Goal: Book appointment/travel/reservation

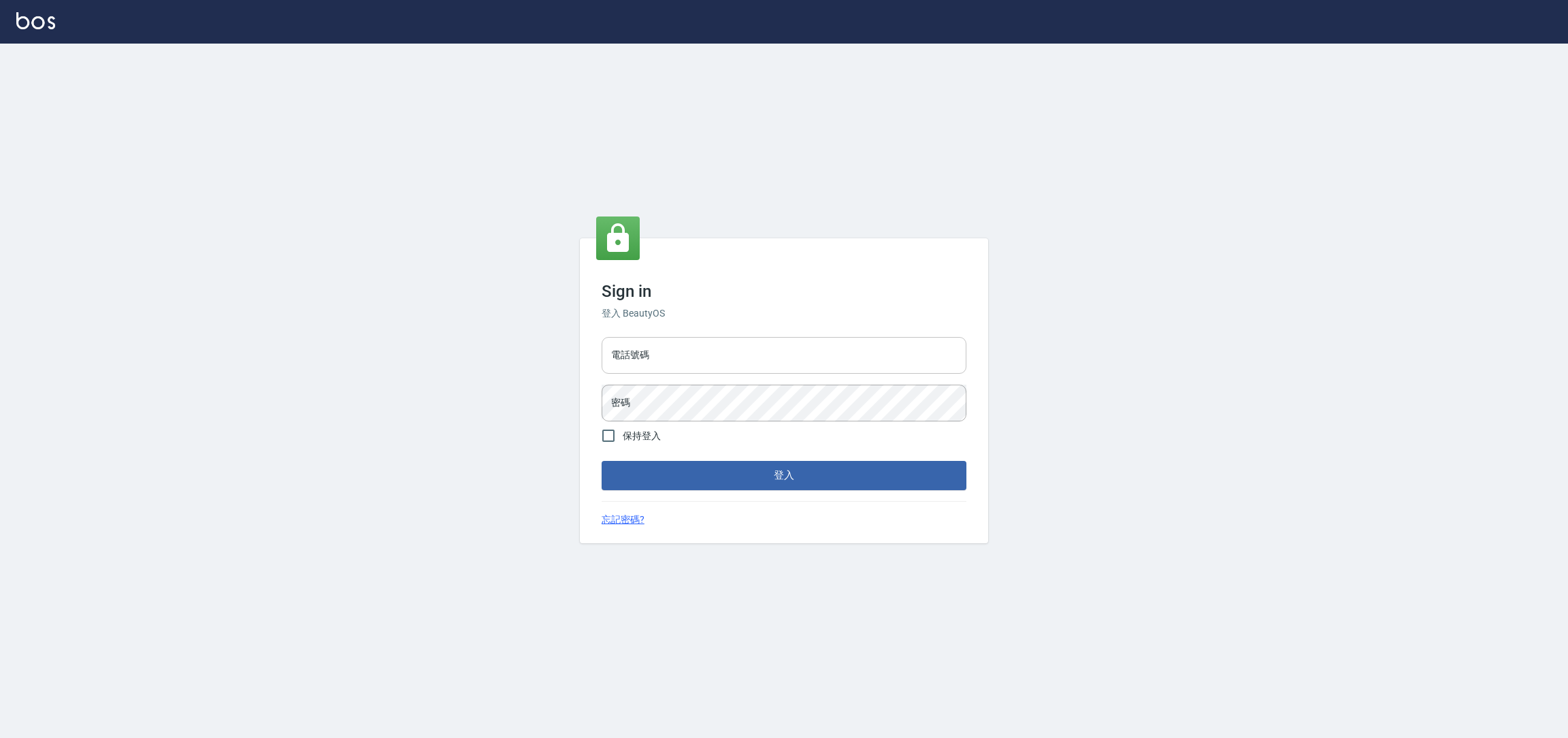
click at [756, 362] on input "電話號碼" at bounding box center [783, 356] width 365 height 37
type input "0225158181"
click at [601, 461] on button "登入" at bounding box center [783, 475] width 365 height 29
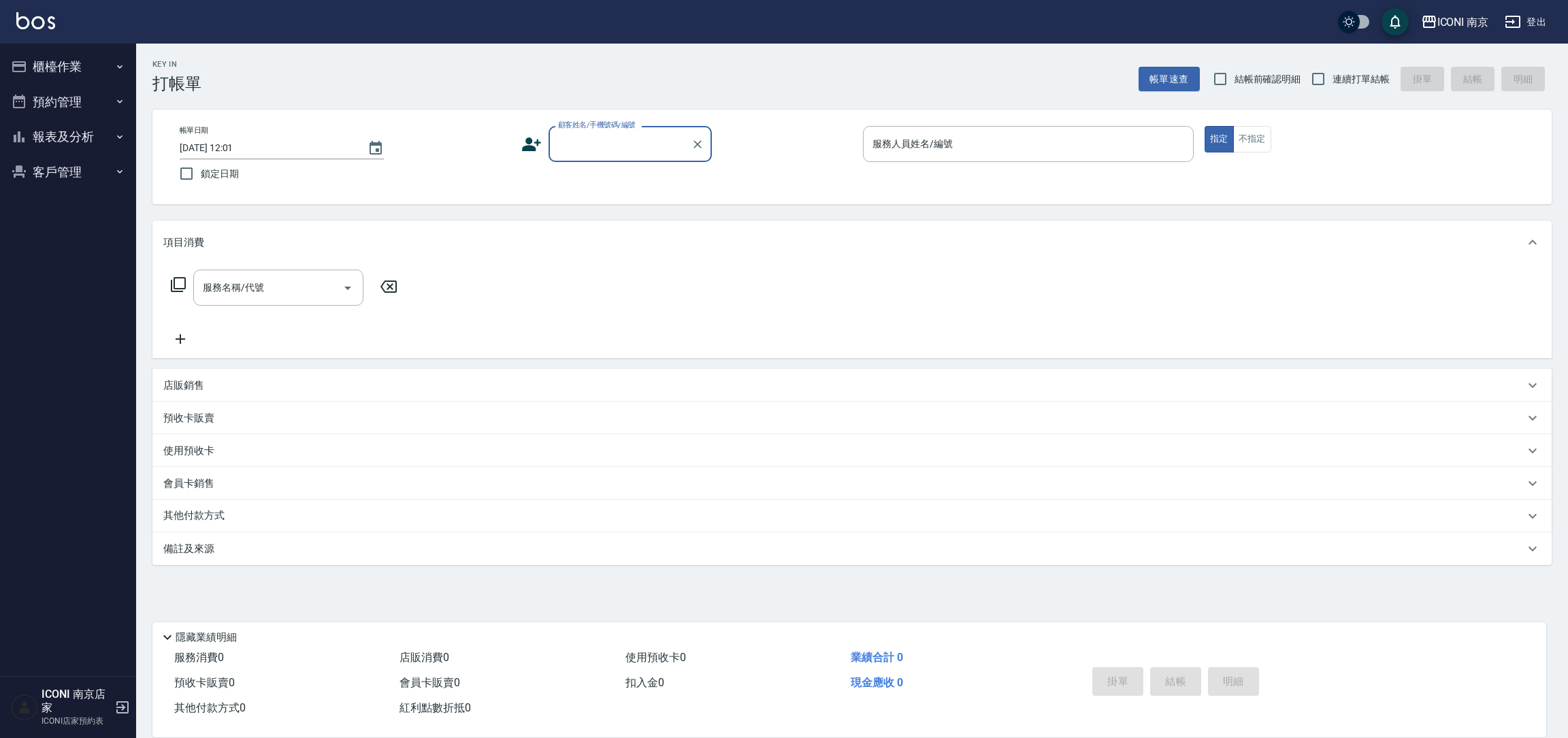
click at [67, 58] on button "櫃檯作業" at bounding box center [68, 67] width 125 height 35
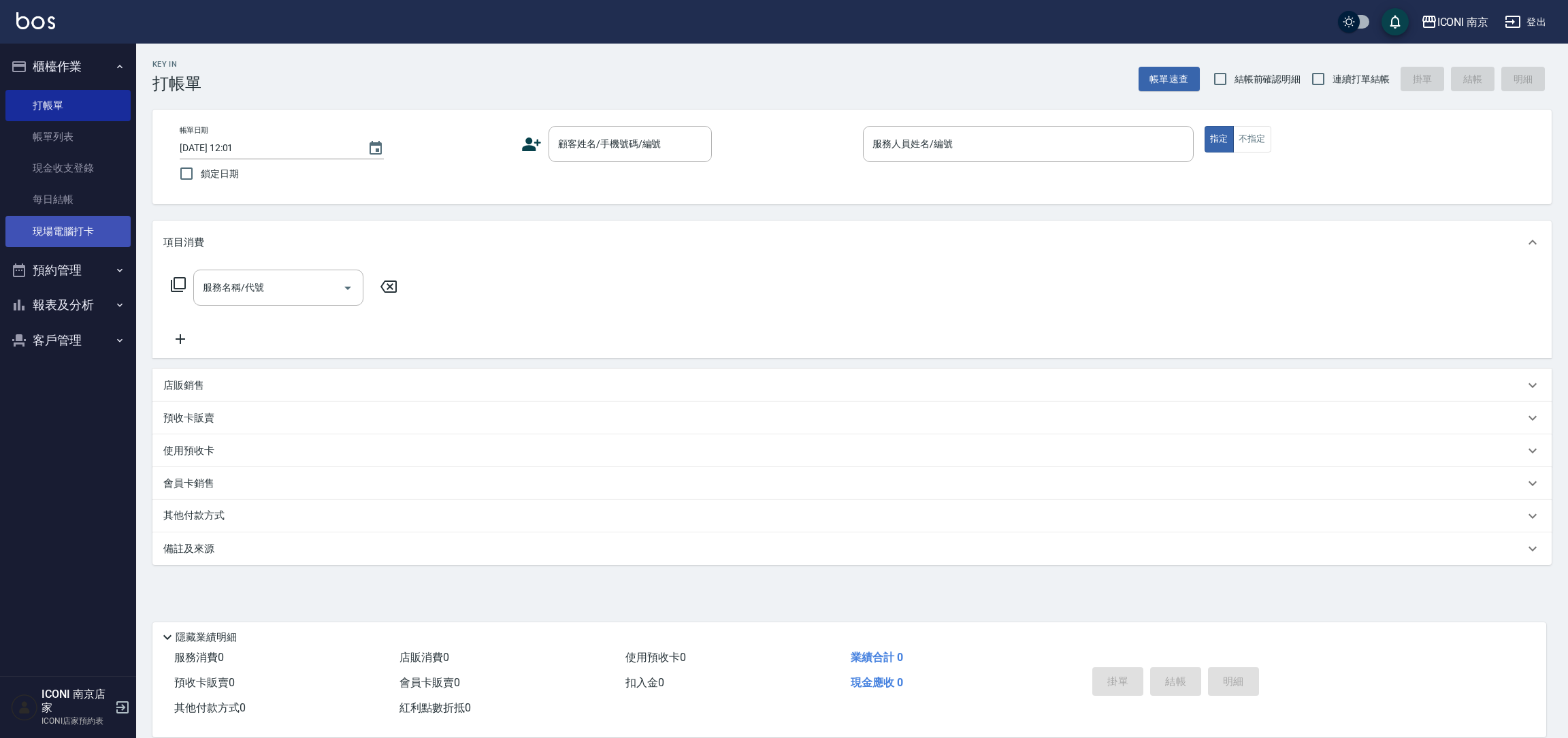
click at [56, 217] on link "現場電腦打卡" at bounding box center [68, 231] width 125 height 32
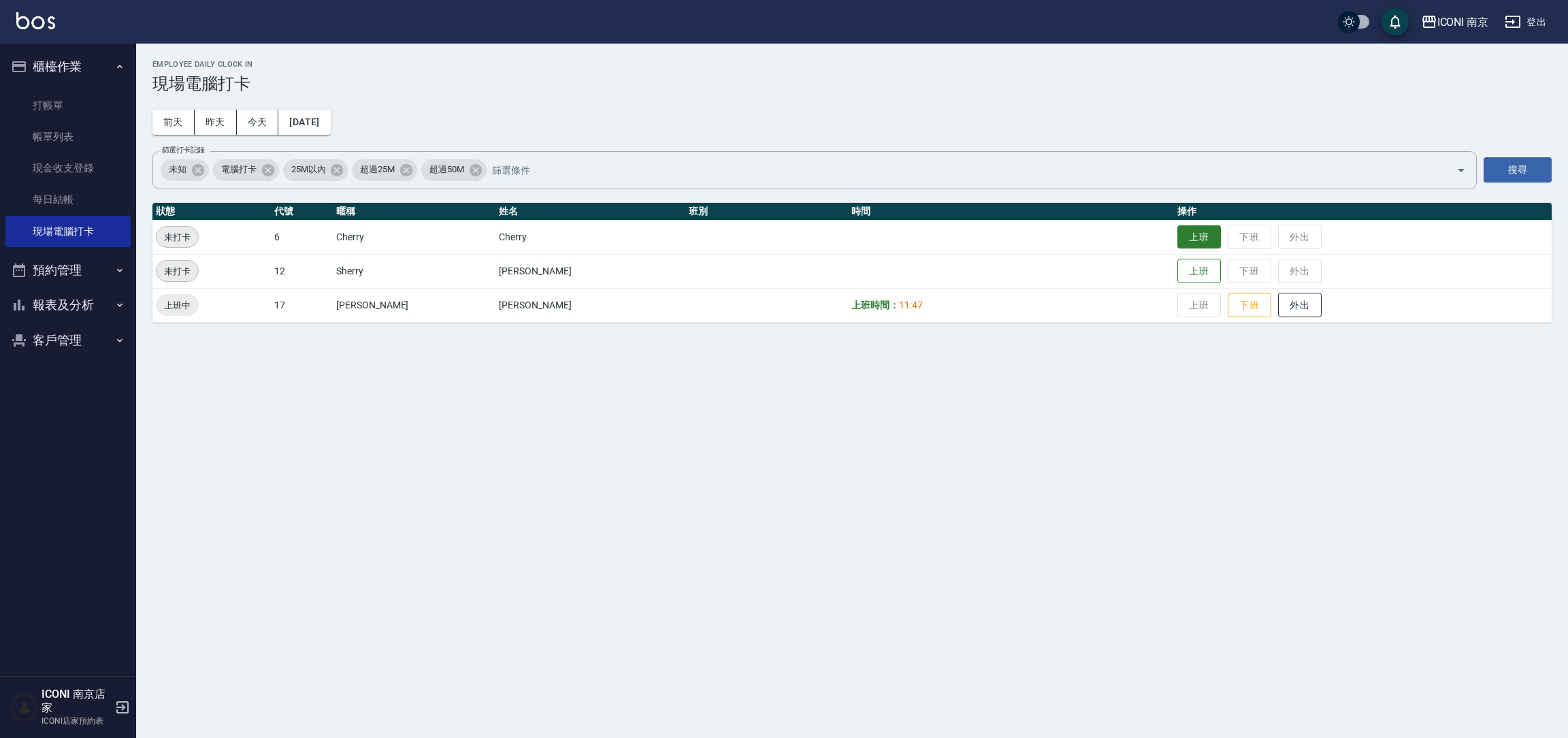
click at [1177, 230] on button "上班" at bounding box center [1199, 237] width 43 height 24
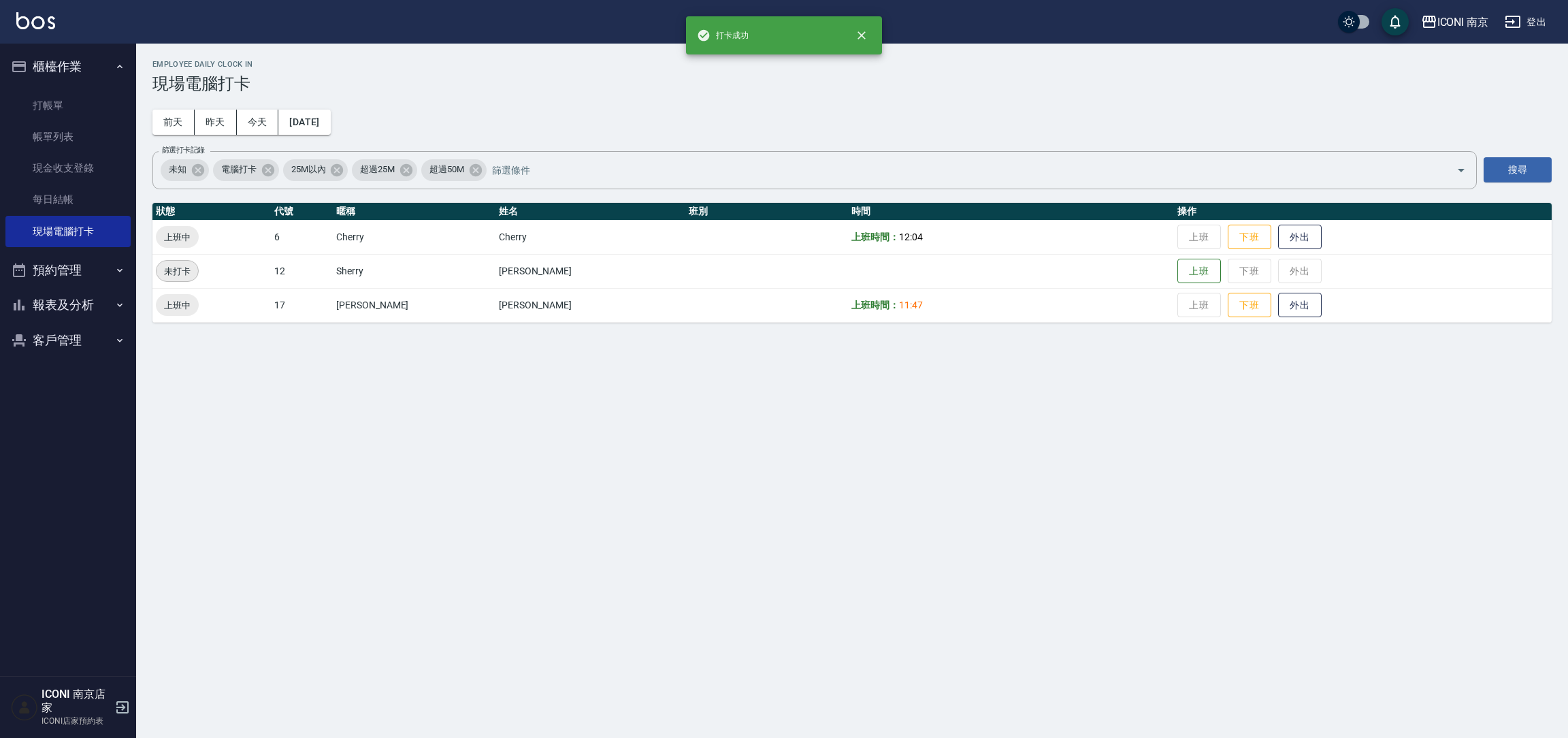
click at [59, 274] on button "預約管理" at bounding box center [68, 270] width 125 height 35
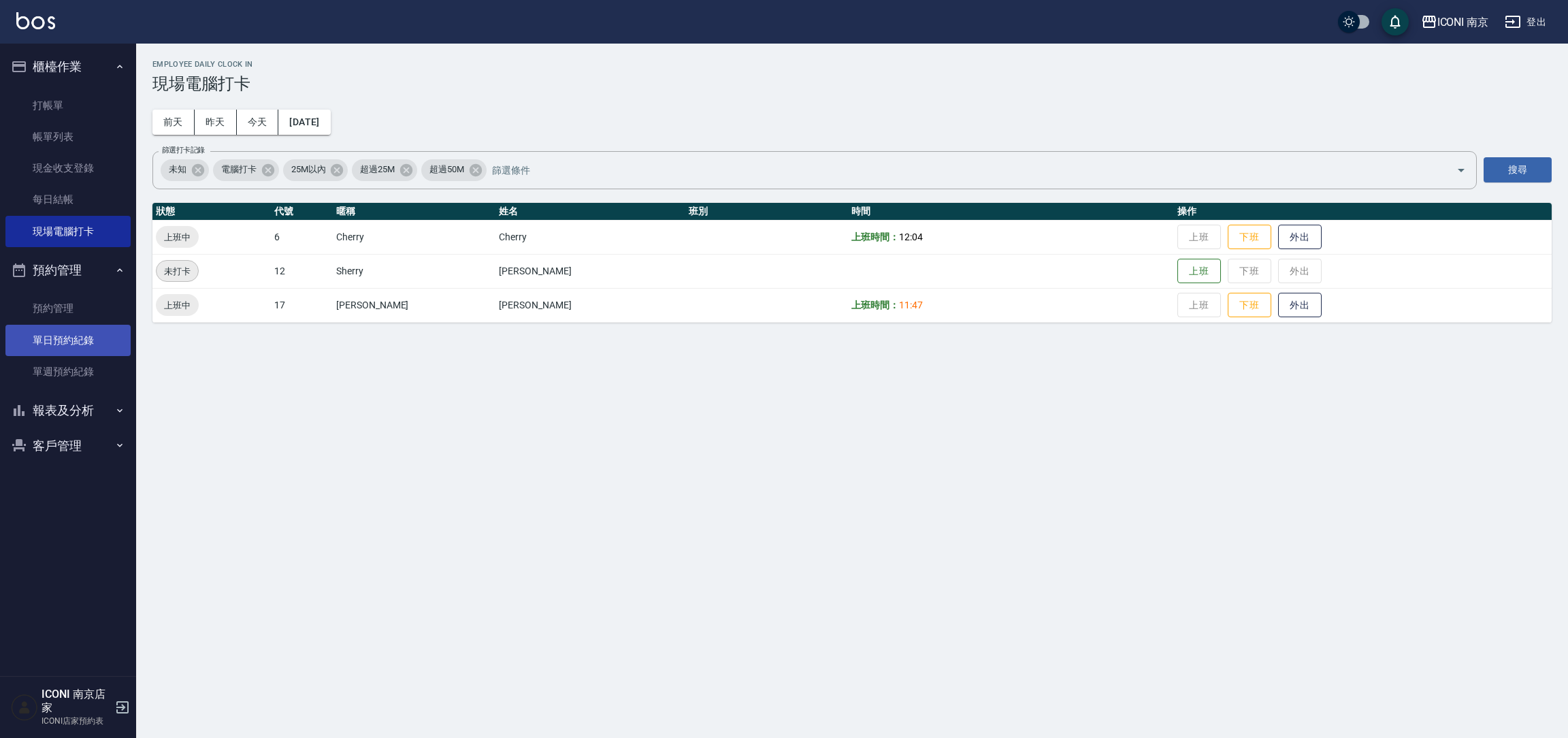
click at [66, 335] on link "單日預約紀錄" at bounding box center [68, 340] width 125 height 32
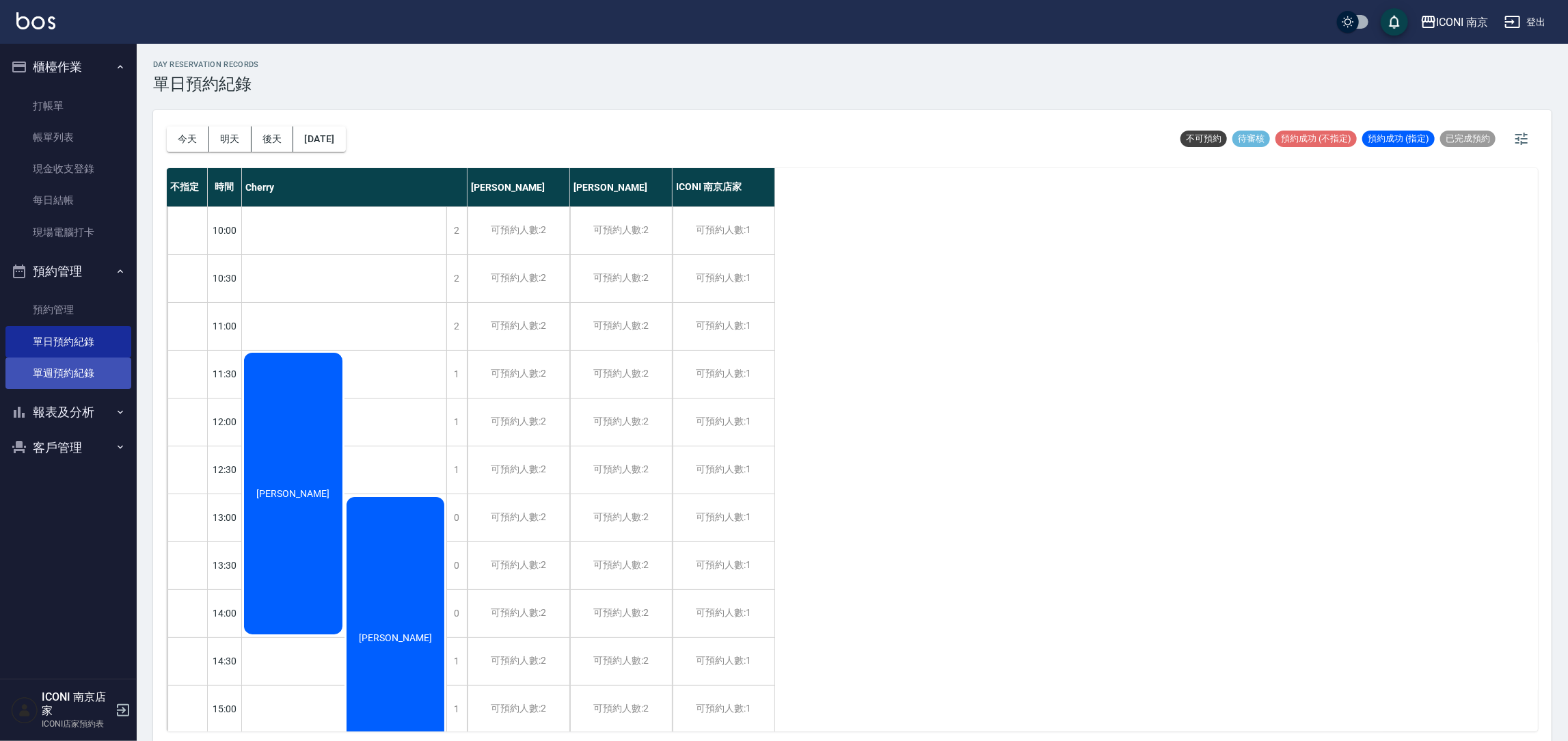
click at [76, 360] on link "單週預約紀錄" at bounding box center [68, 373] width 125 height 32
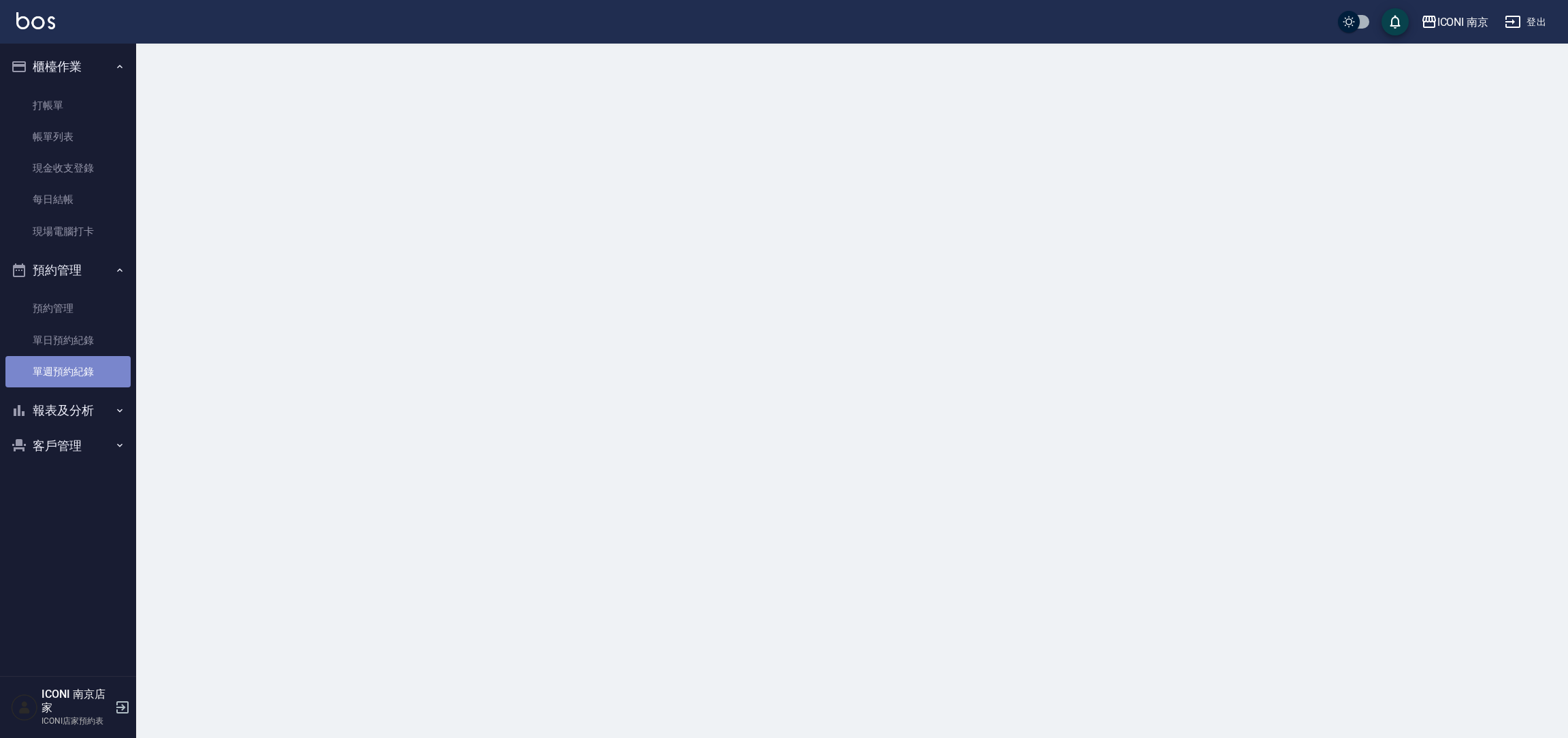
click at [76, 359] on link "單週預約紀錄" at bounding box center [68, 372] width 125 height 32
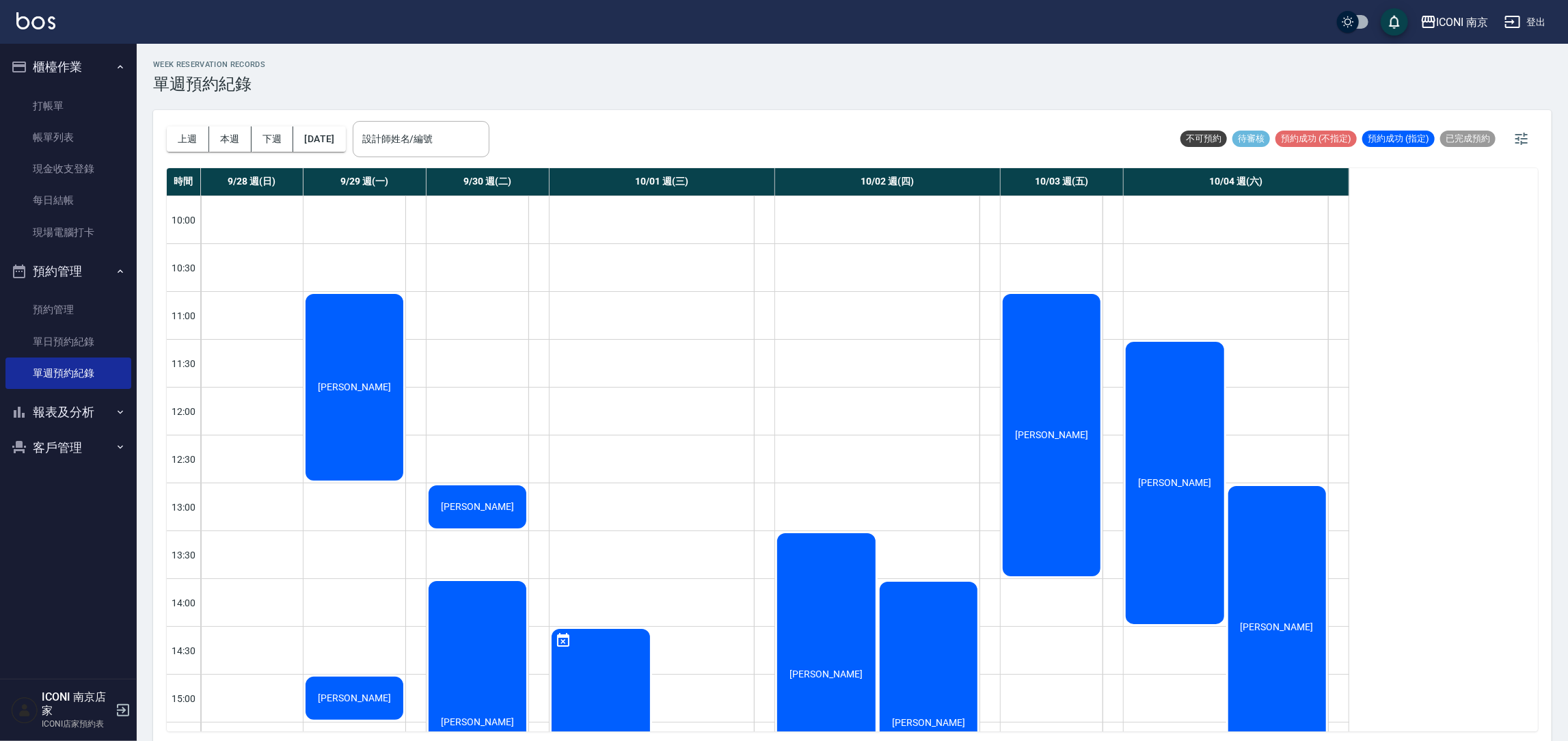
click at [60, 451] on button "客戶管理" at bounding box center [68, 448] width 125 height 36
click at [43, 485] on link "客戶列表" at bounding box center [68, 485] width 125 height 32
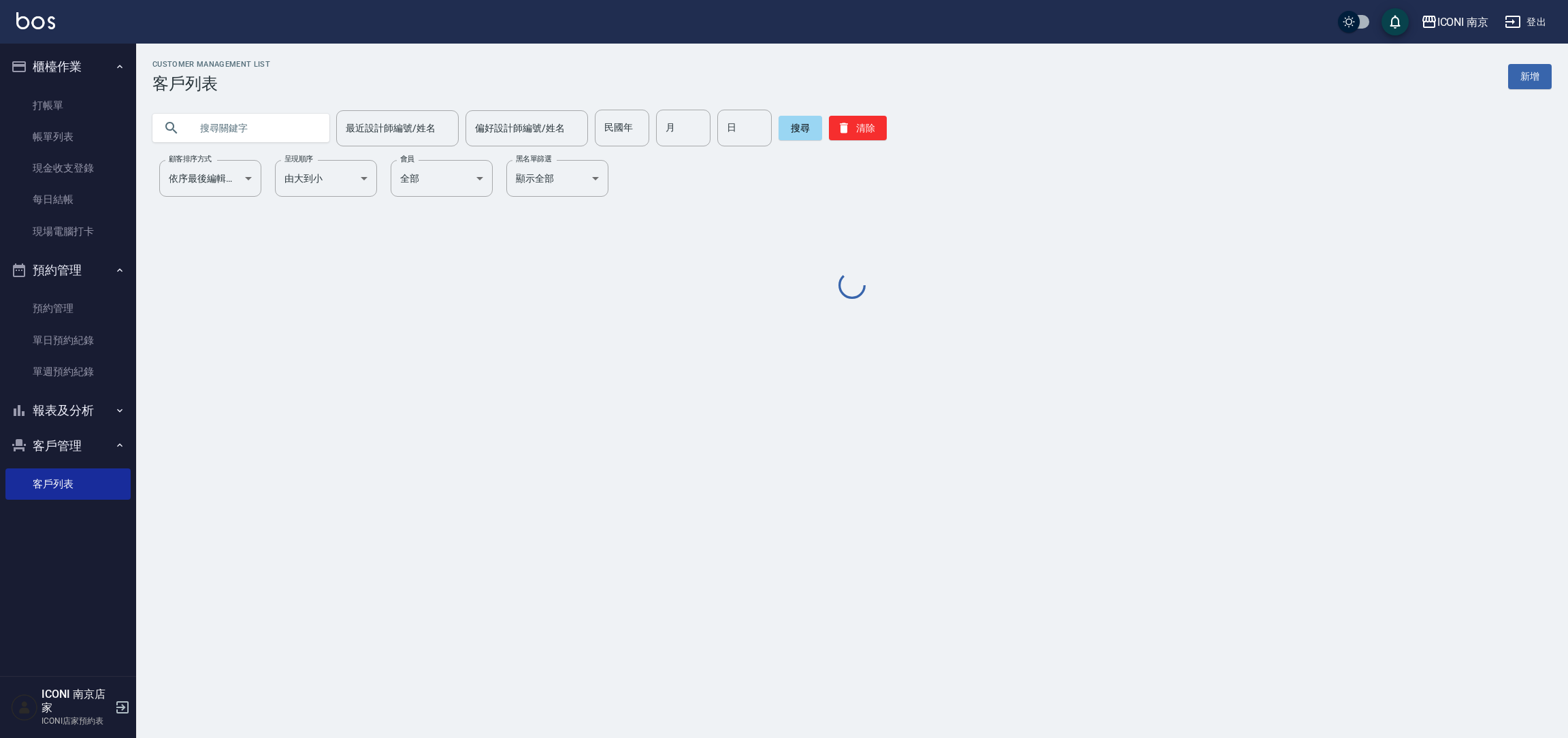
click at [280, 137] on input "text" at bounding box center [254, 128] width 128 height 37
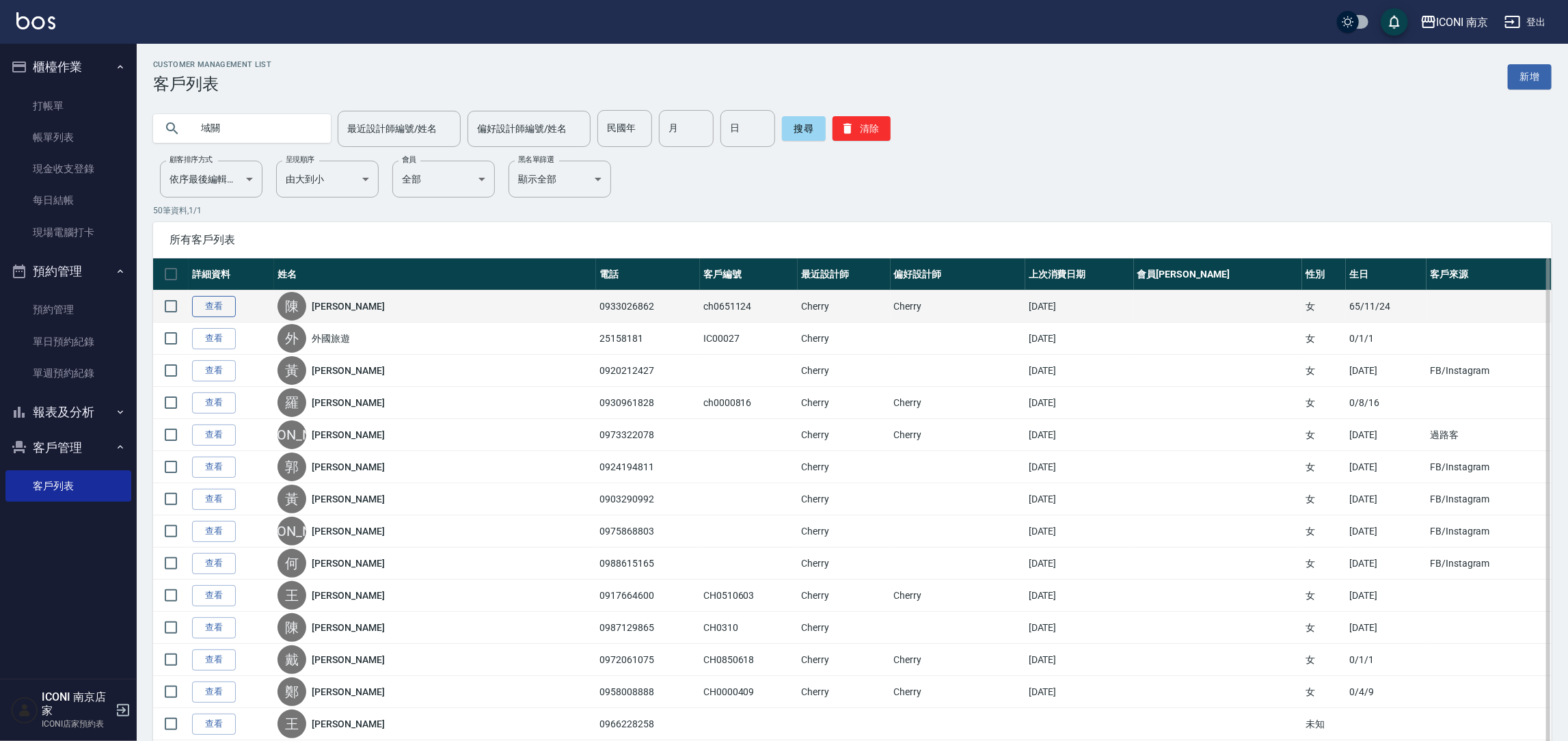
type input "域關"
click at [210, 302] on link "查看" at bounding box center [214, 306] width 43 height 21
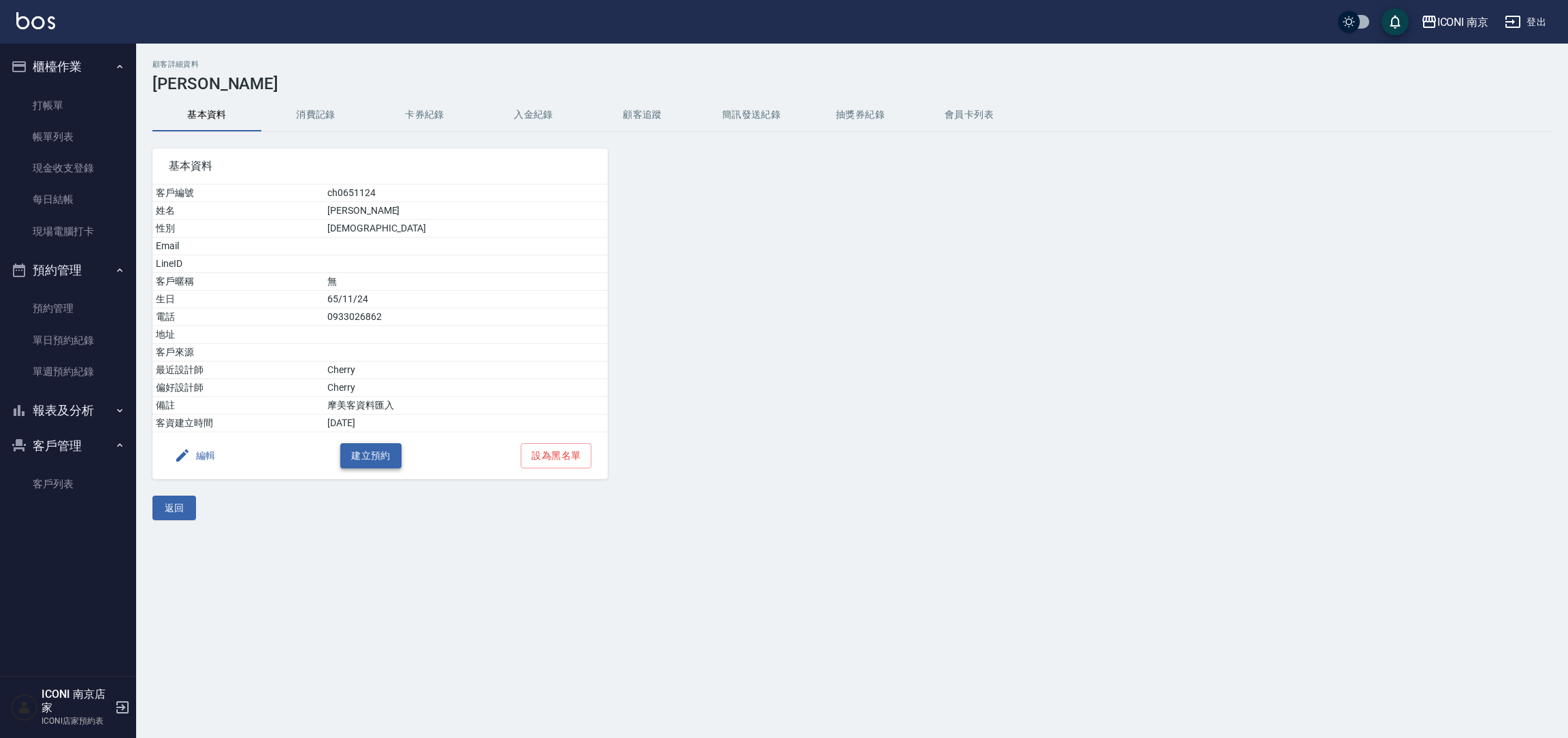
click at [387, 450] on button "建立預約" at bounding box center [370, 456] width 61 height 25
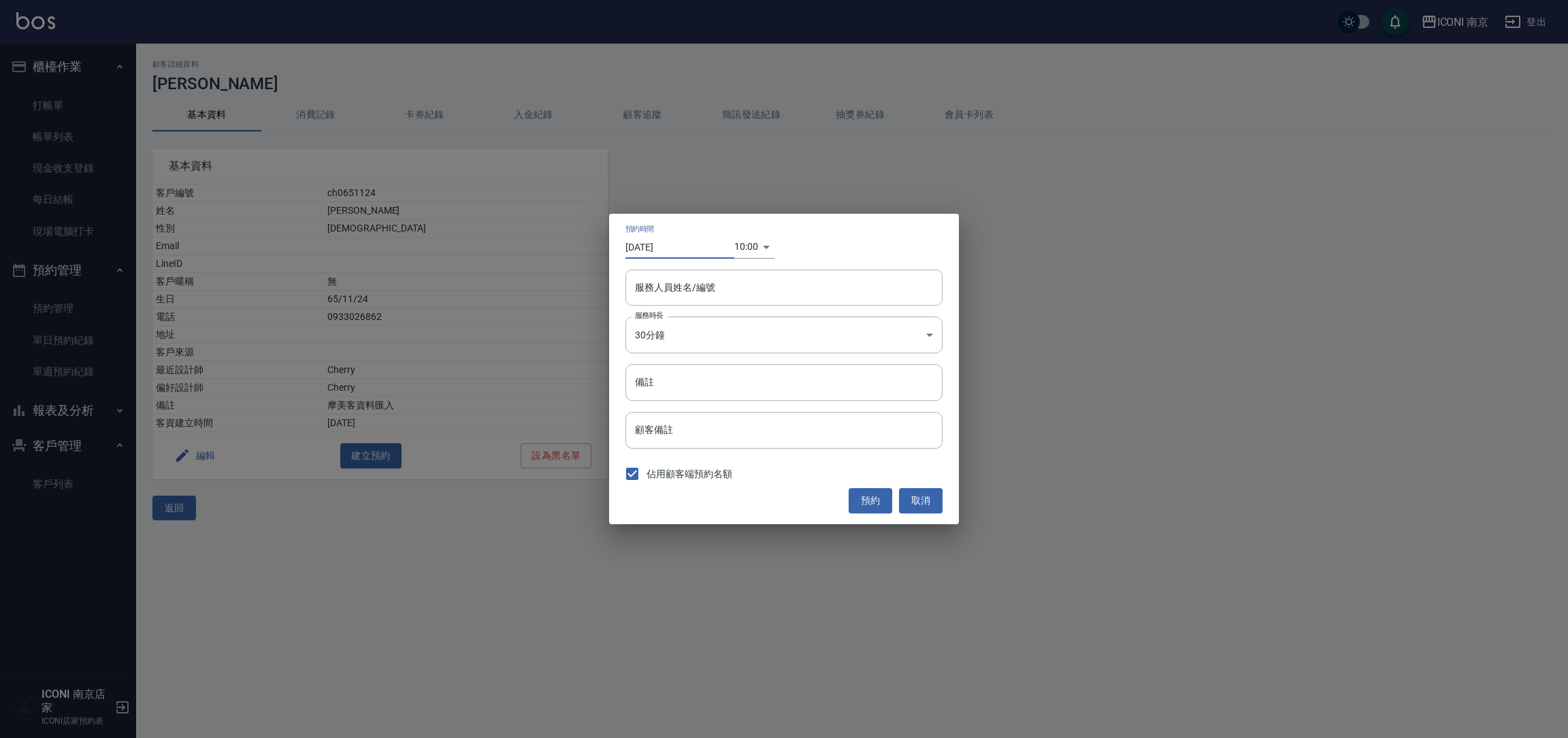
click at [657, 252] on input "[DATE]" at bounding box center [679, 246] width 109 height 22
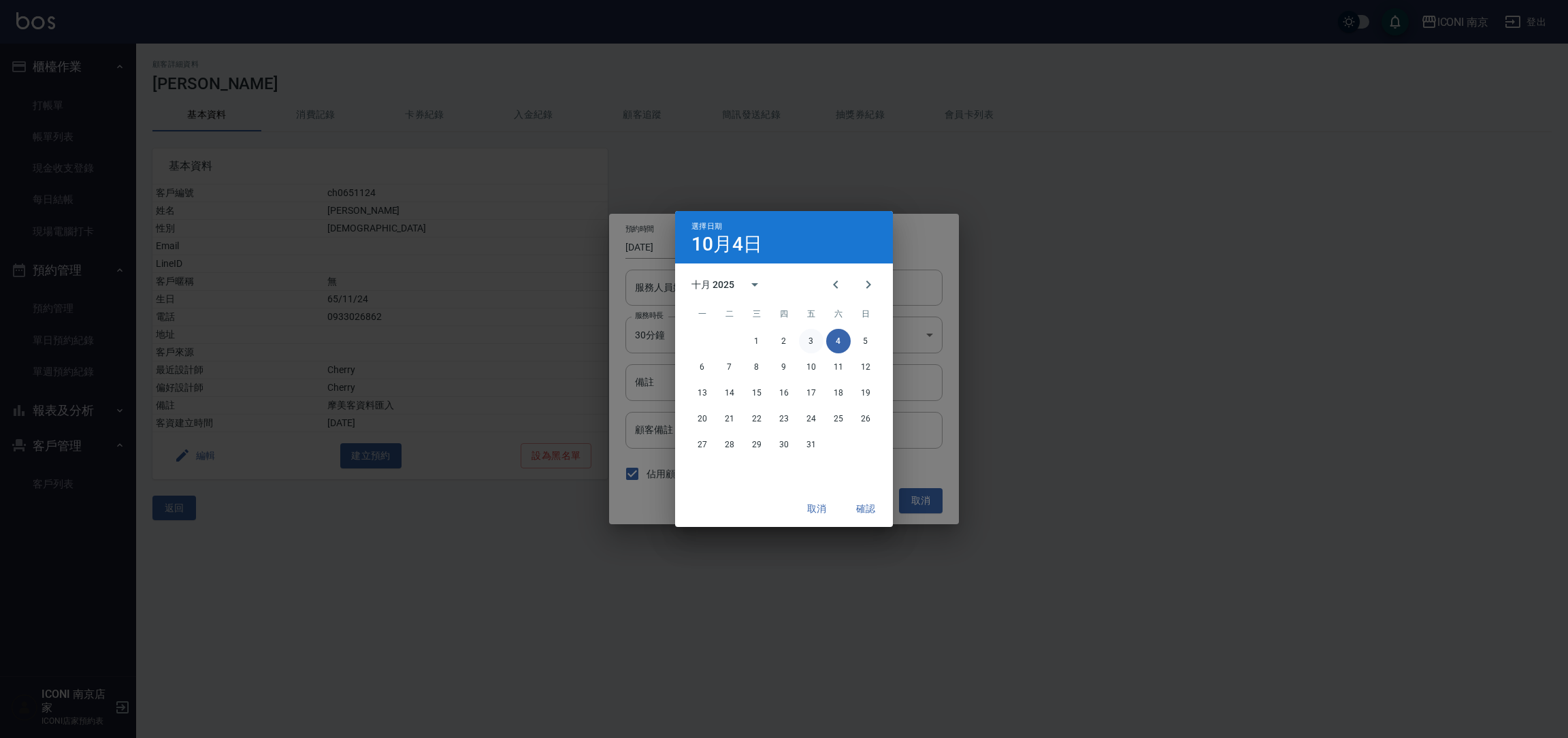
click at [818, 339] on button "3" at bounding box center [811, 341] width 25 height 25
type input "[DATE]"
type input "1759456800000"
click at [875, 509] on button "確認" at bounding box center [866, 509] width 43 height 25
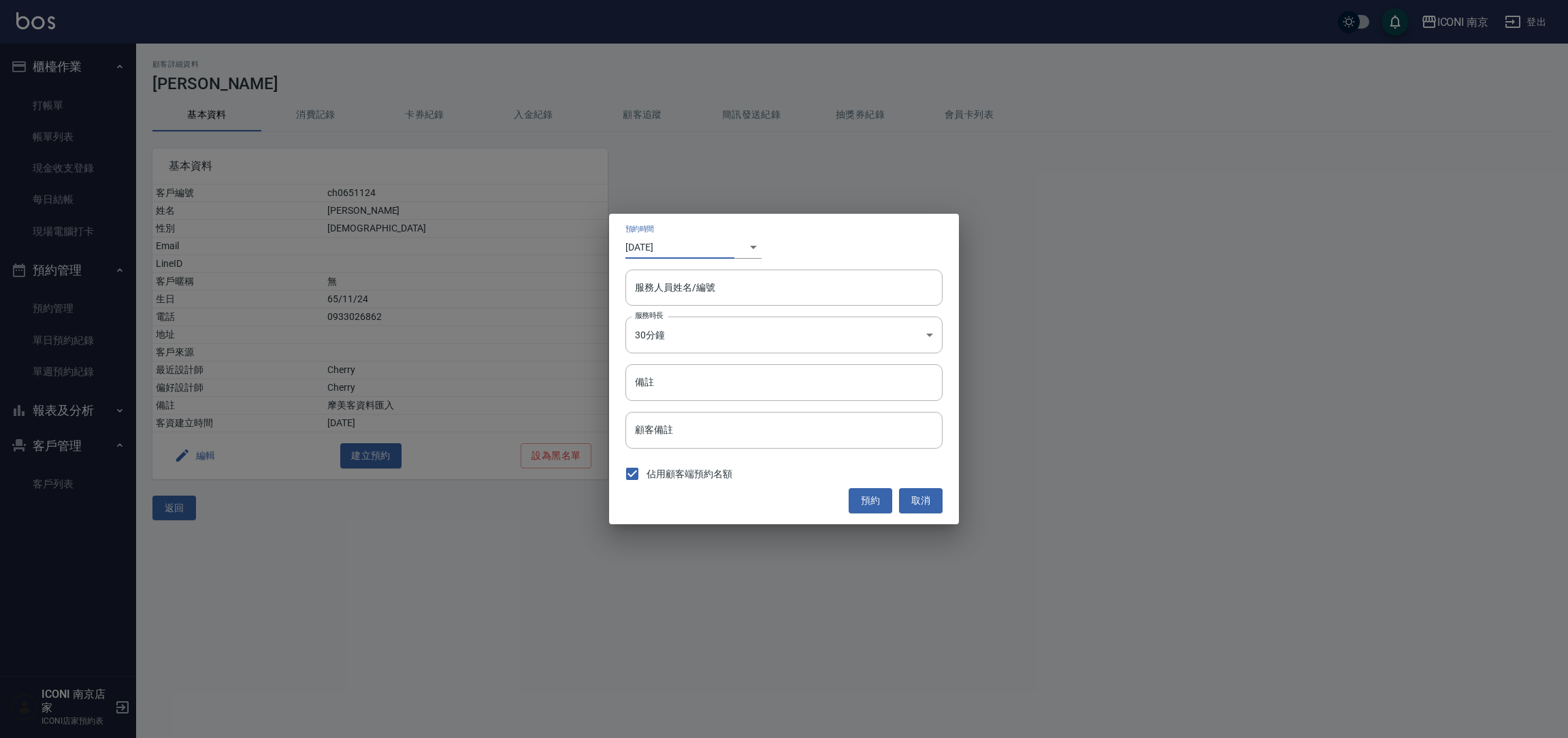
click at [737, 248] on body "ICONI 南京 登出 櫃檯作業 打帳單 帳單列表 現金收支登錄 每日結帳 現場電腦打卡 預約管理 預約管理 單日預約紀錄 單週預約紀錄 報表及分析 報表目錄…" at bounding box center [784, 369] width 1568 height 738
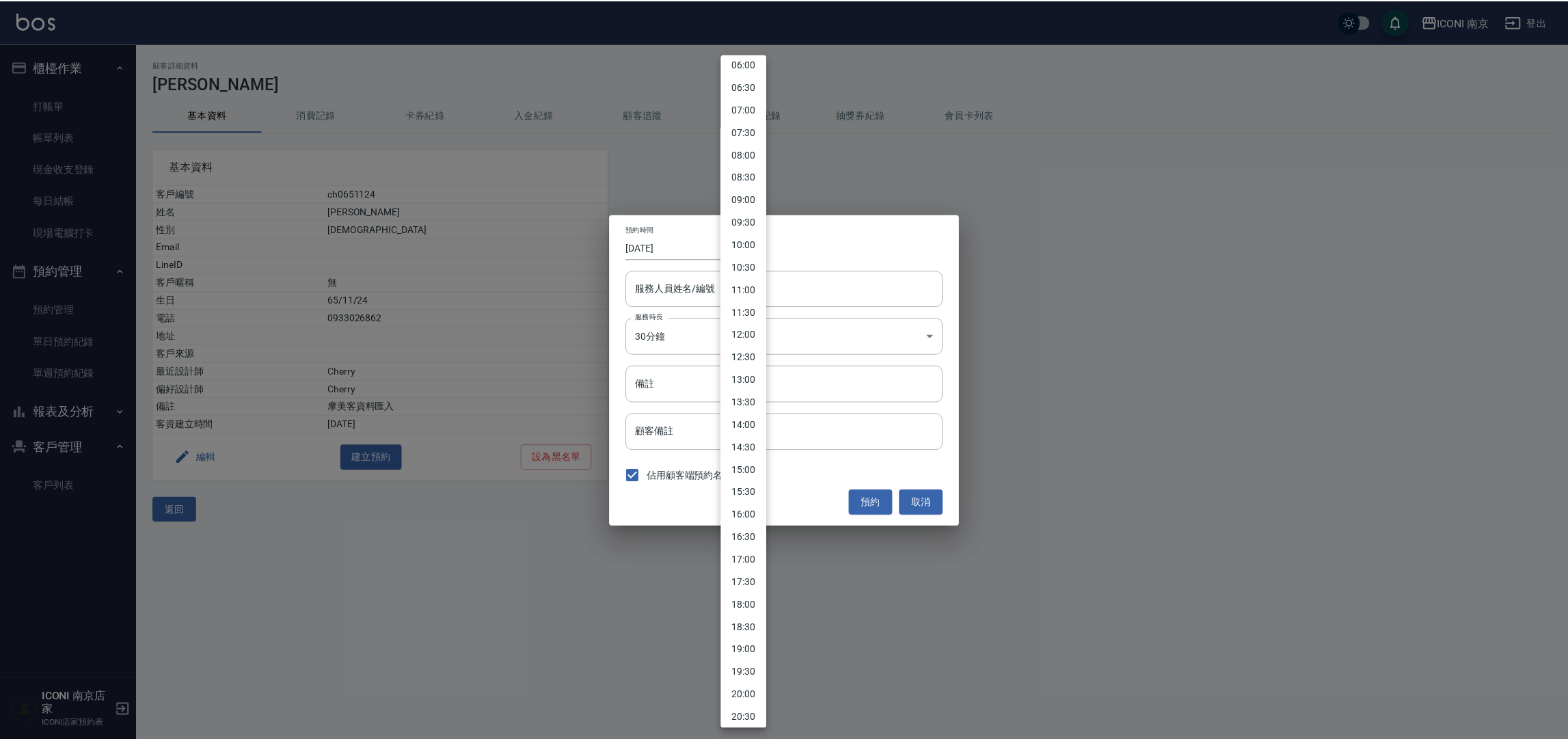
scroll to position [307, 0]
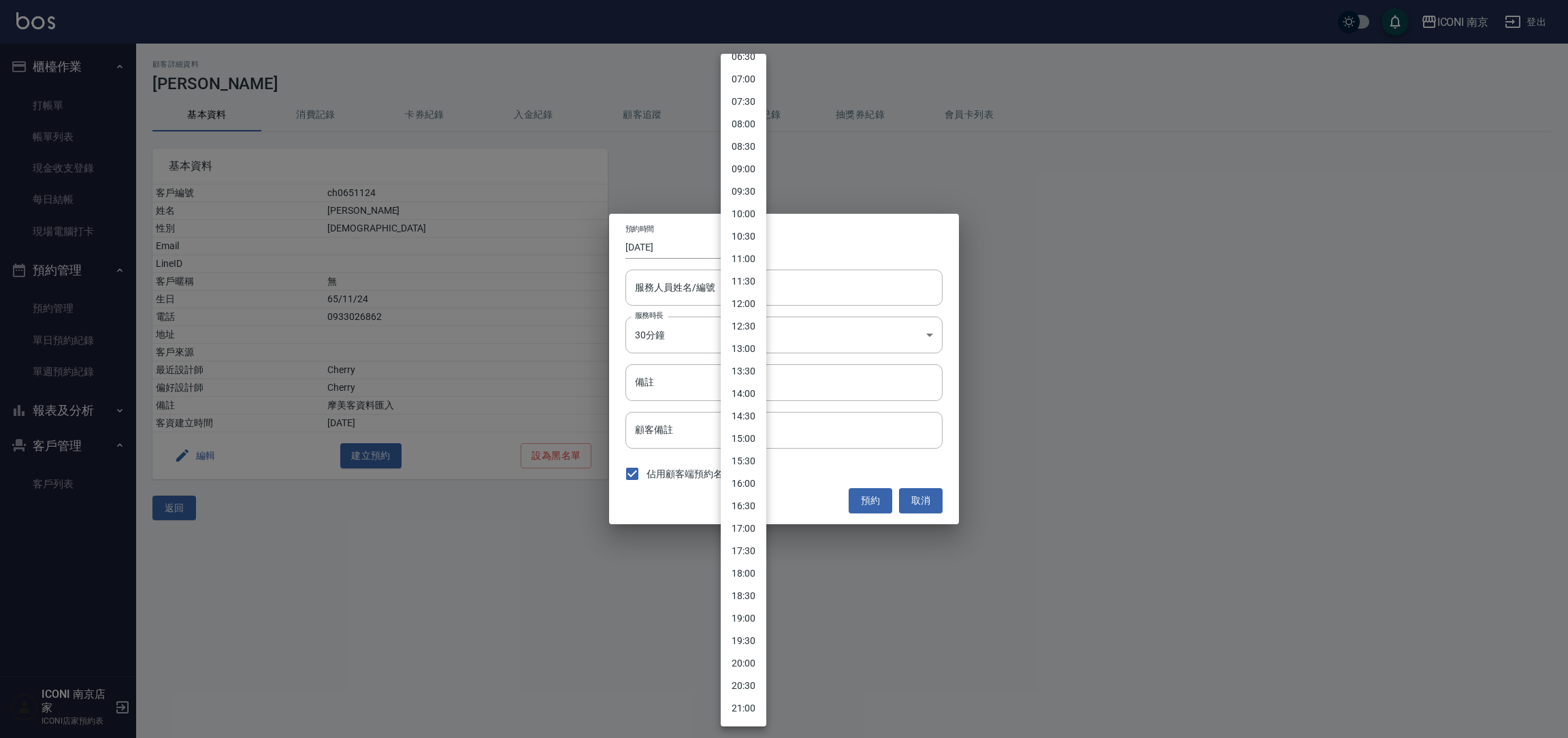
click at [741, 622] on li "19:00" at bounding box center [743, 618] width 45 height 22
type input "[DATE]"
type input "1759575600000"
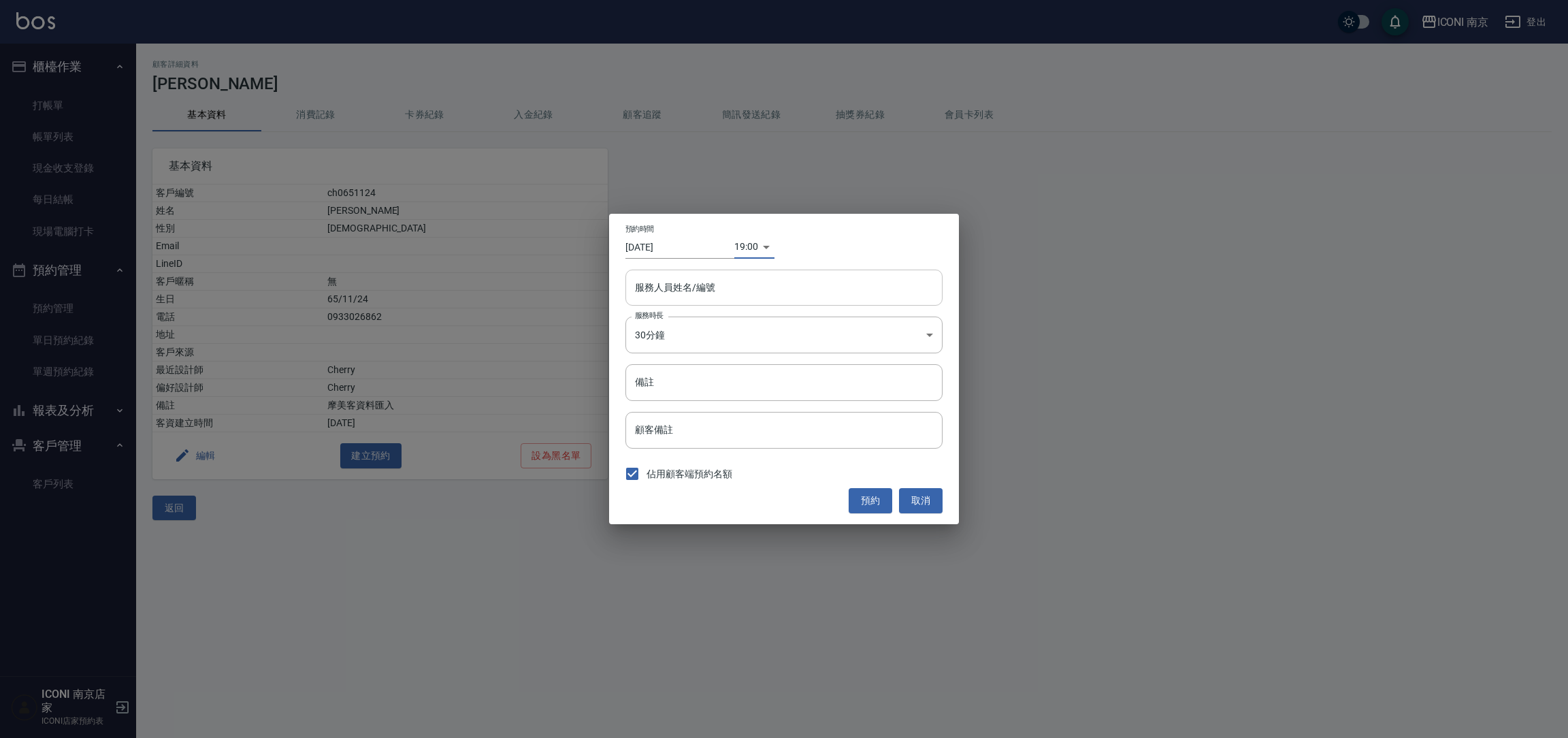
click at [704, 283] on div "服務人員姓名/編號 服務人員姓名/編號" at bounding box center [783, 288] width 317 height 36
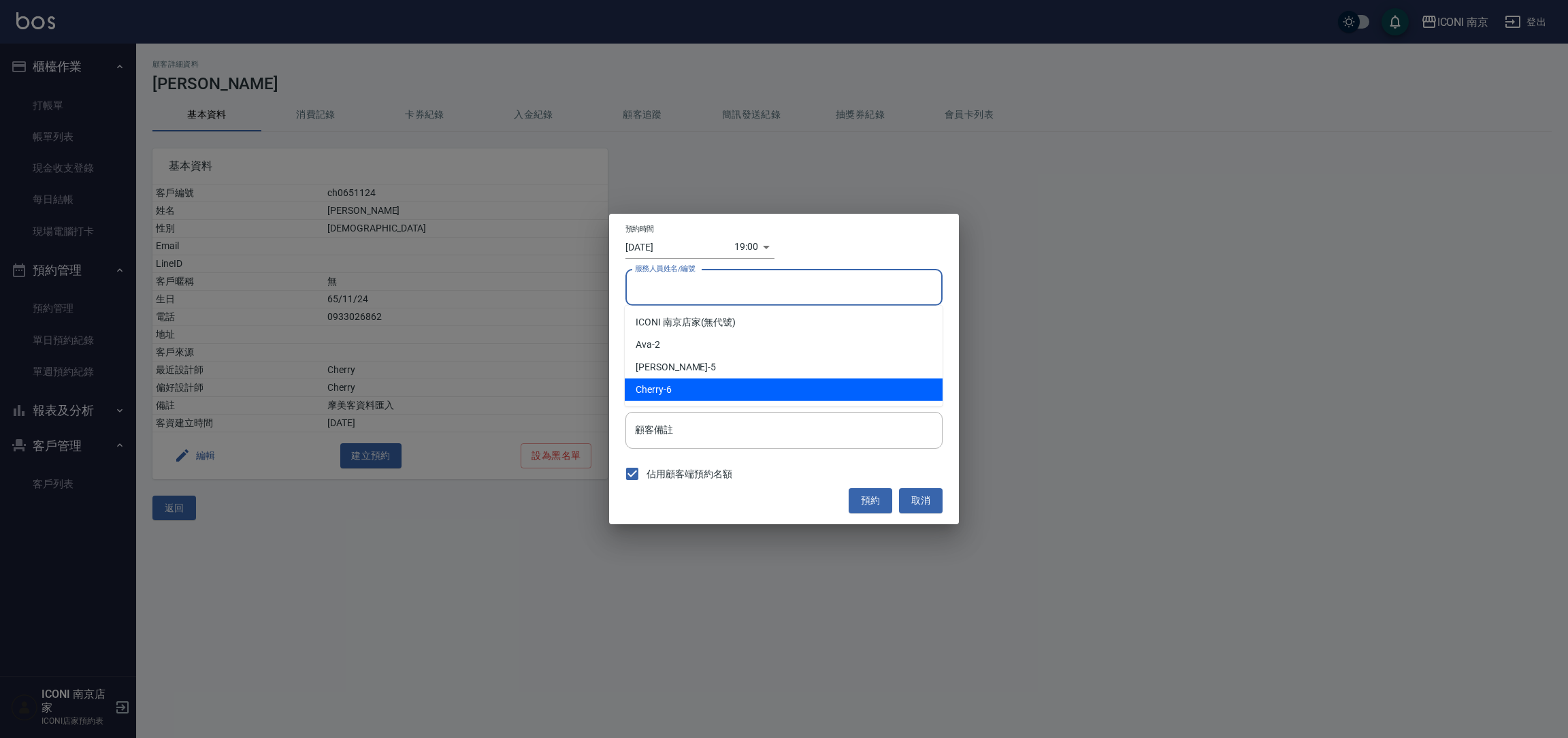
click at [671, 389] on div "Cherry -6" at bounding box center [783, 389] width 318 height 22
type input "Cherry-6"
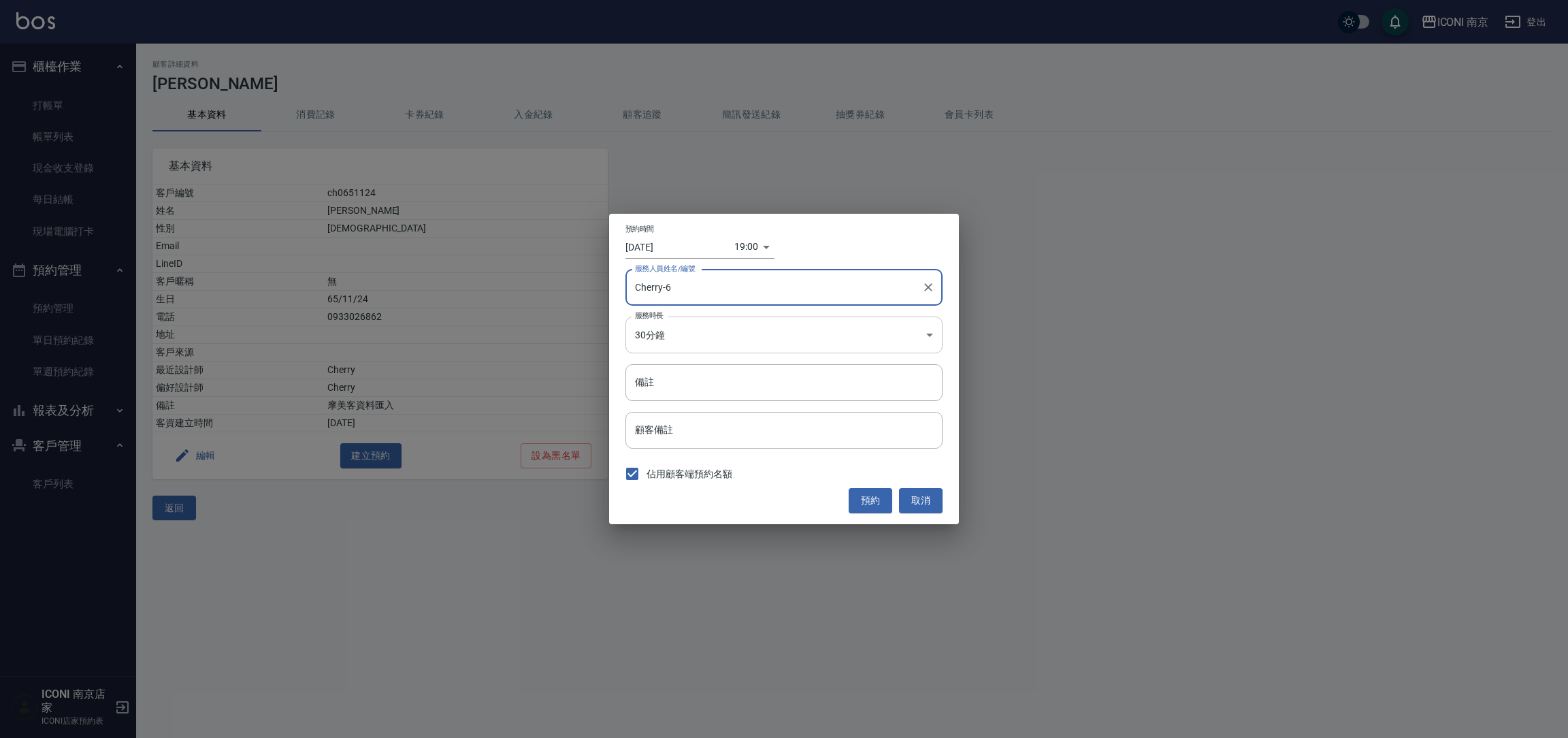
click at [667, 347] on body "ICONI 南京 登出 櫃檯作業 打帳單 帳單列表 現金收支登錄 每日結帳 現場電腦打卡 預約管理 預約管理 單日預約紀錄 單週預約紀錄 報表及分析 報表目錄…" at bounding box center [784, 369] width 1568 height 738
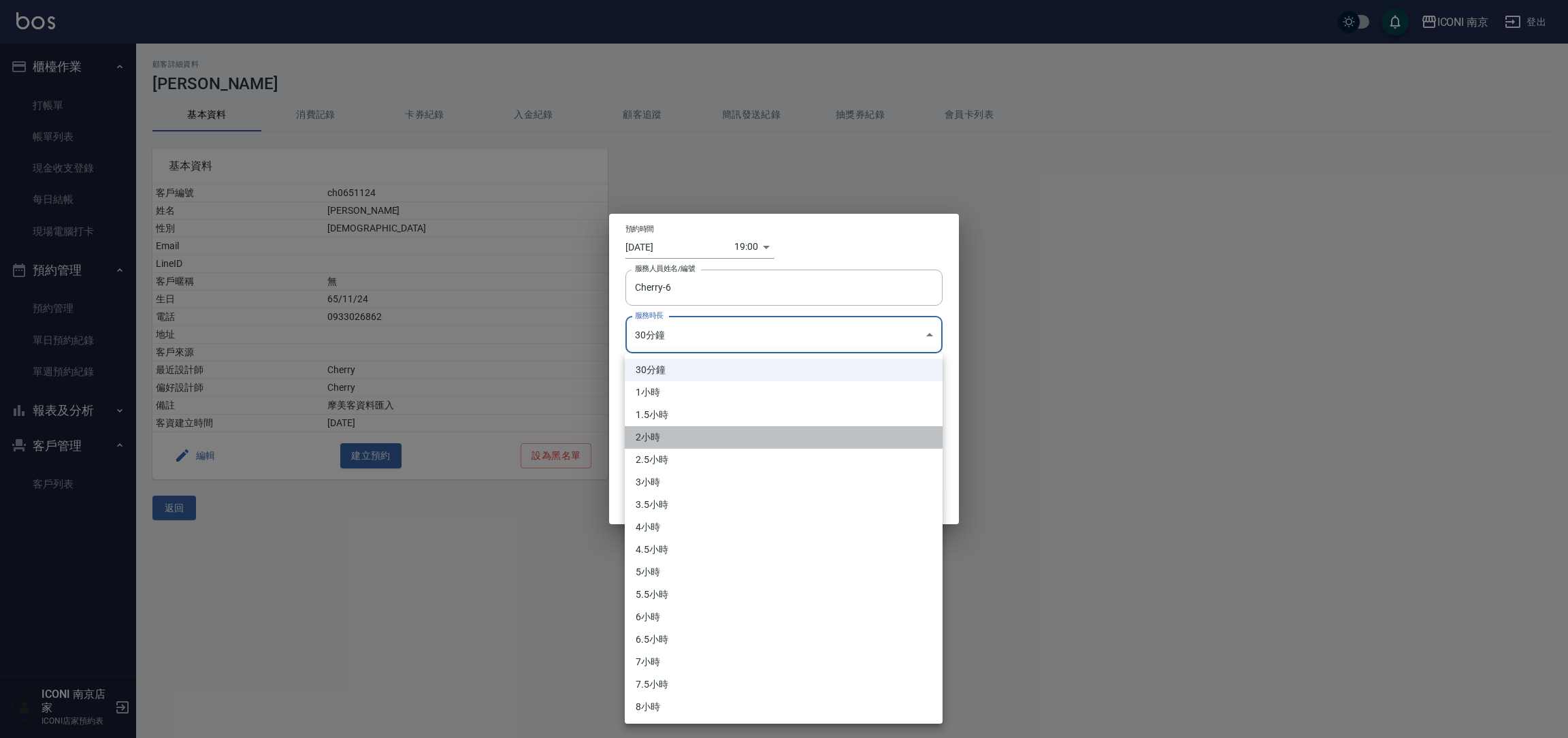
click at [658, 429] on li "2小時" at bounding box center [783, 437] width 318 height 22
type input "4"
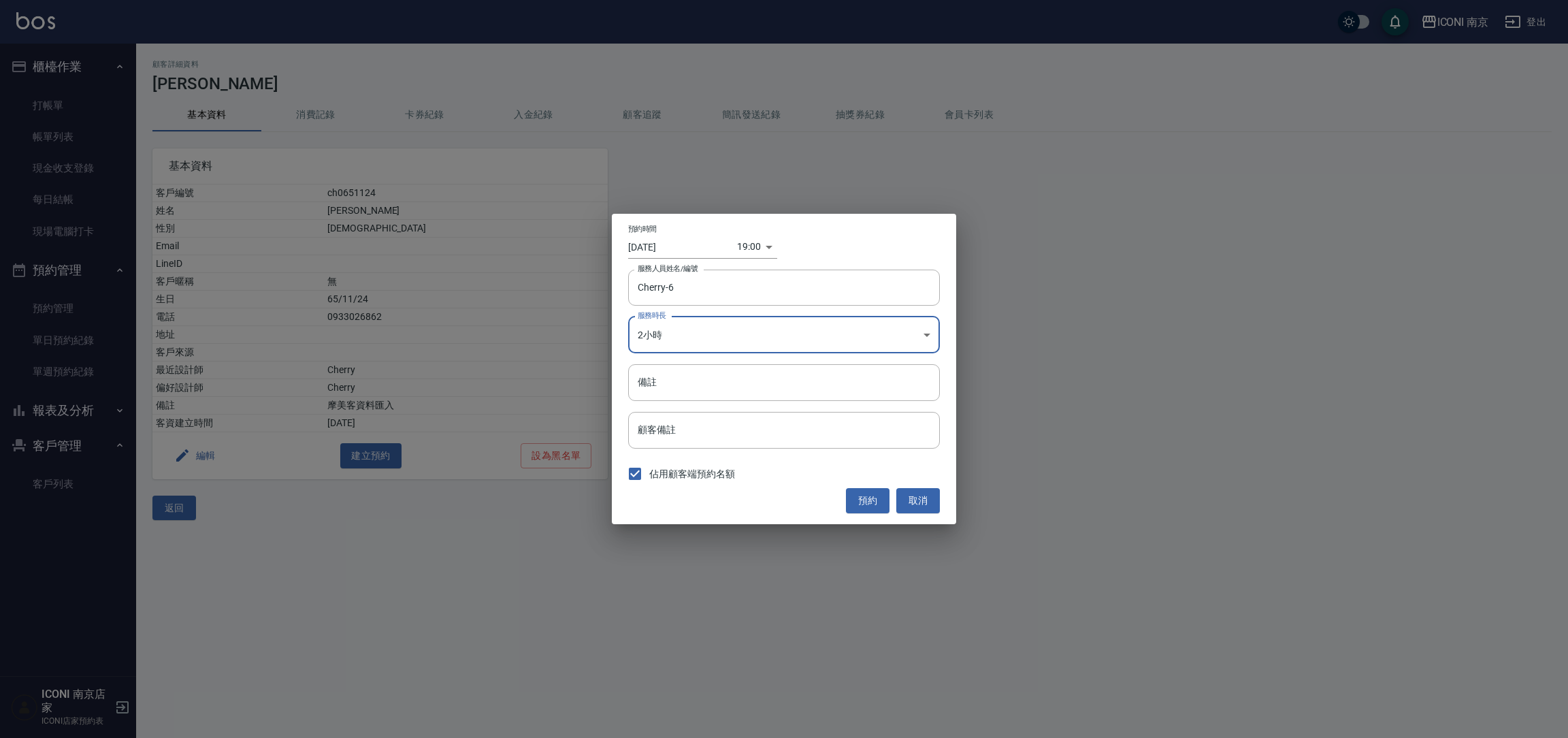
click at [658, 393] on input "備註" at bounding box center [784, 382] width 311 height 37
type input "洗+剪護"
click at [677, 241] on input "[DATE]" at bounding box center [682, 246] width 109 height 22
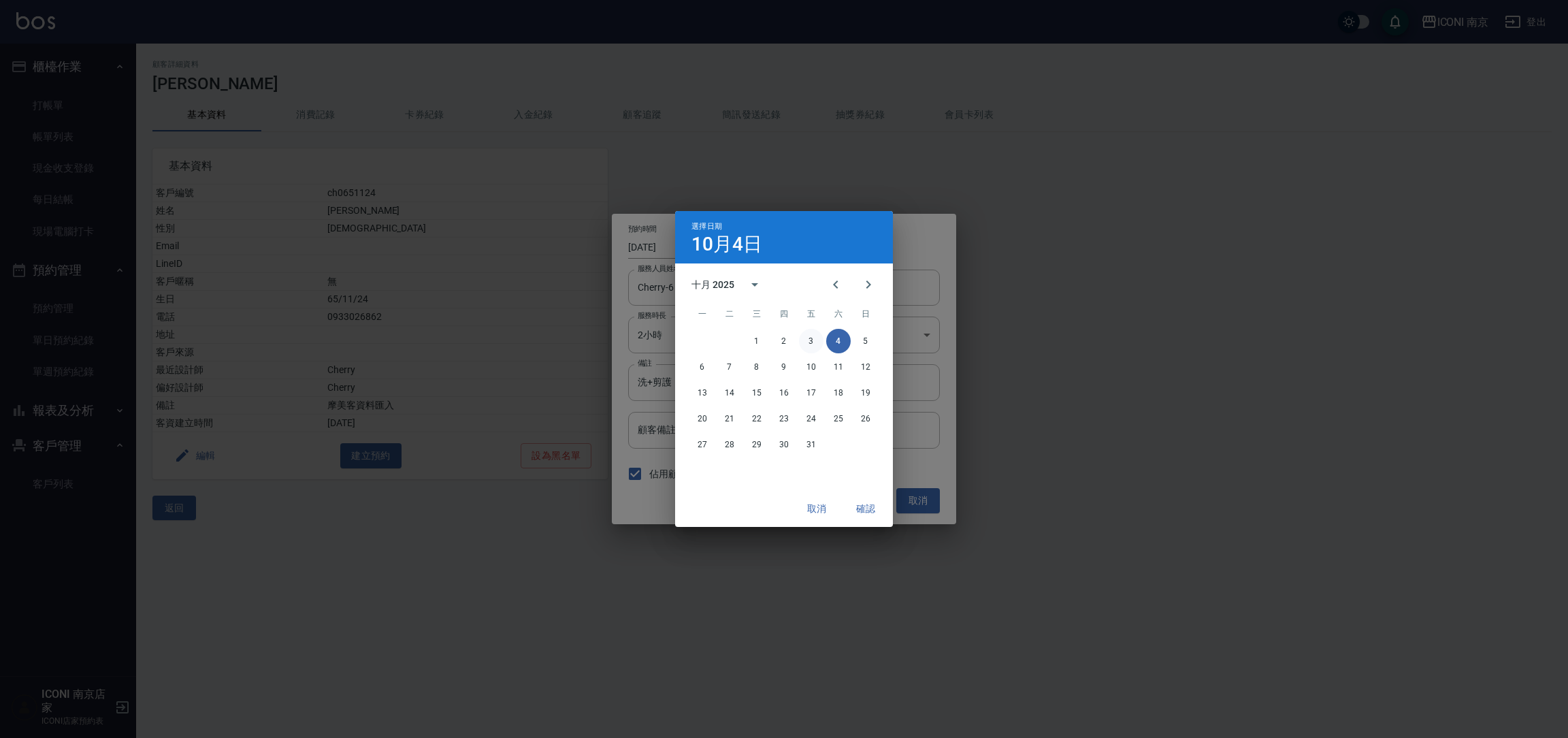
click at [806, 342] on button "3" at bounding box center [811, 341] width 25 height 25
type input "[DATE]"
type input "1759489200000"
click at [855, 511] on button "確認" at bounding box center [866, 509] width 43 height 25
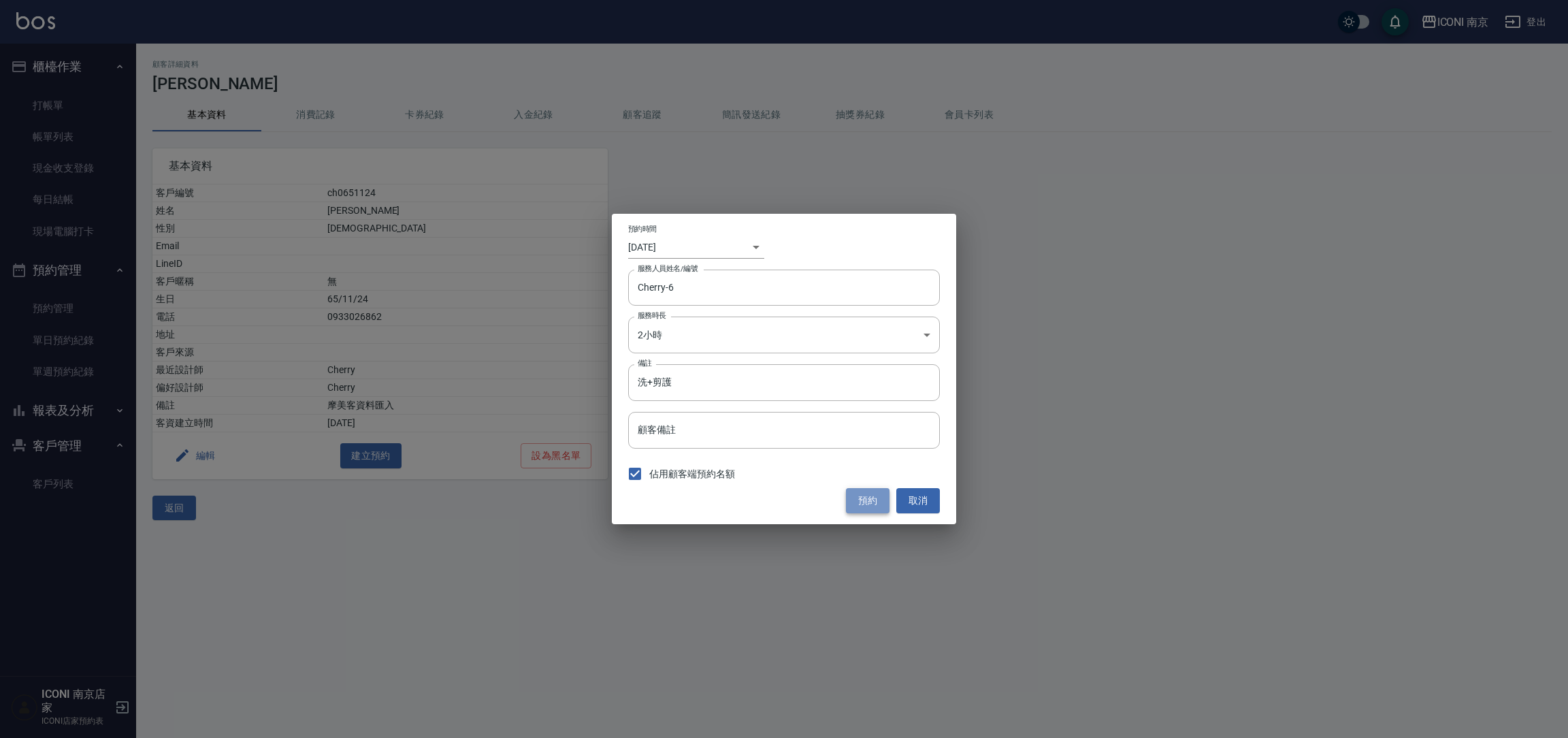
click at [864, 507] on button "預約" at bounding box center [867, 500] width 43 height 25
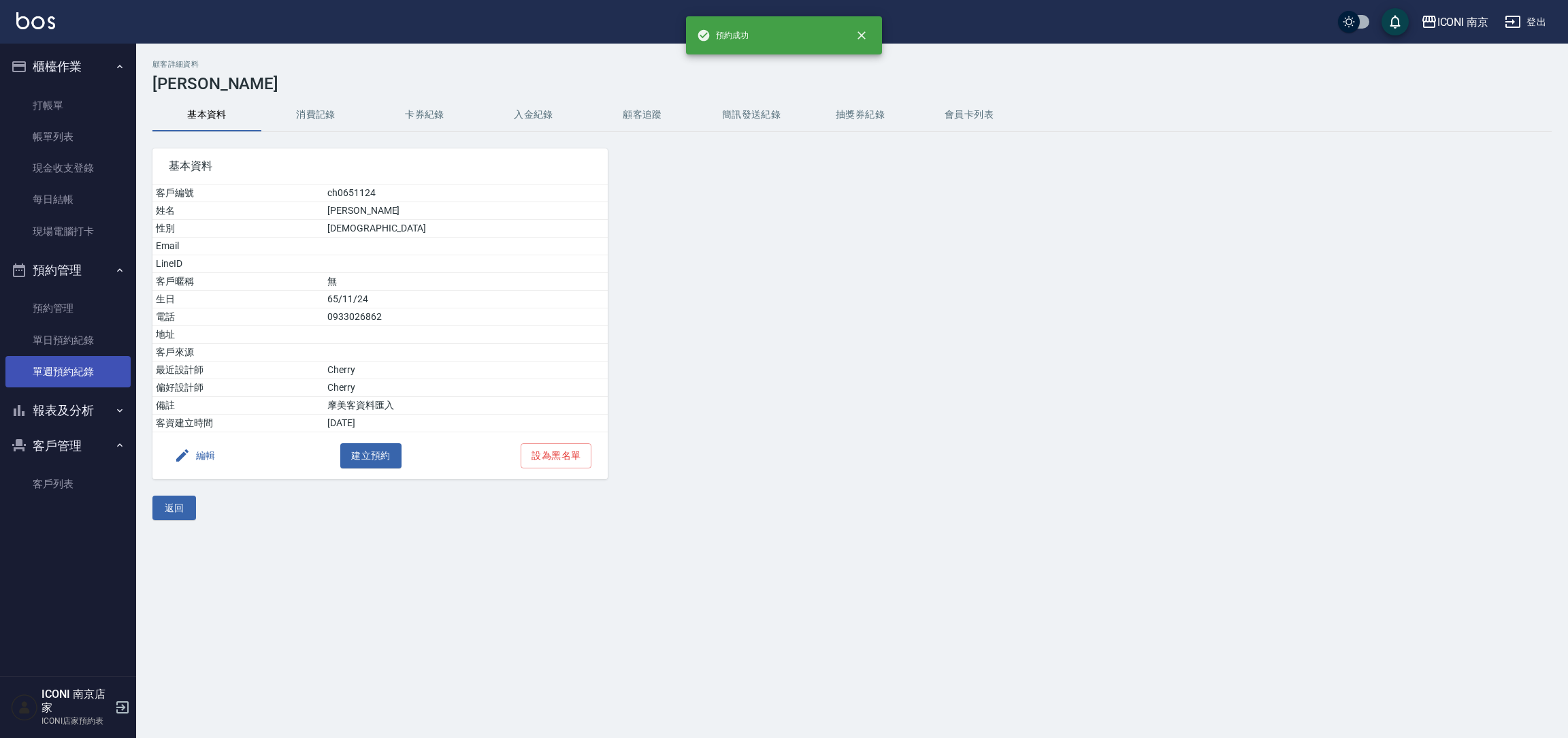
click at [60, 368] on link "單週預約紀錄" at bounding box center [68, 372] width 125 height 32
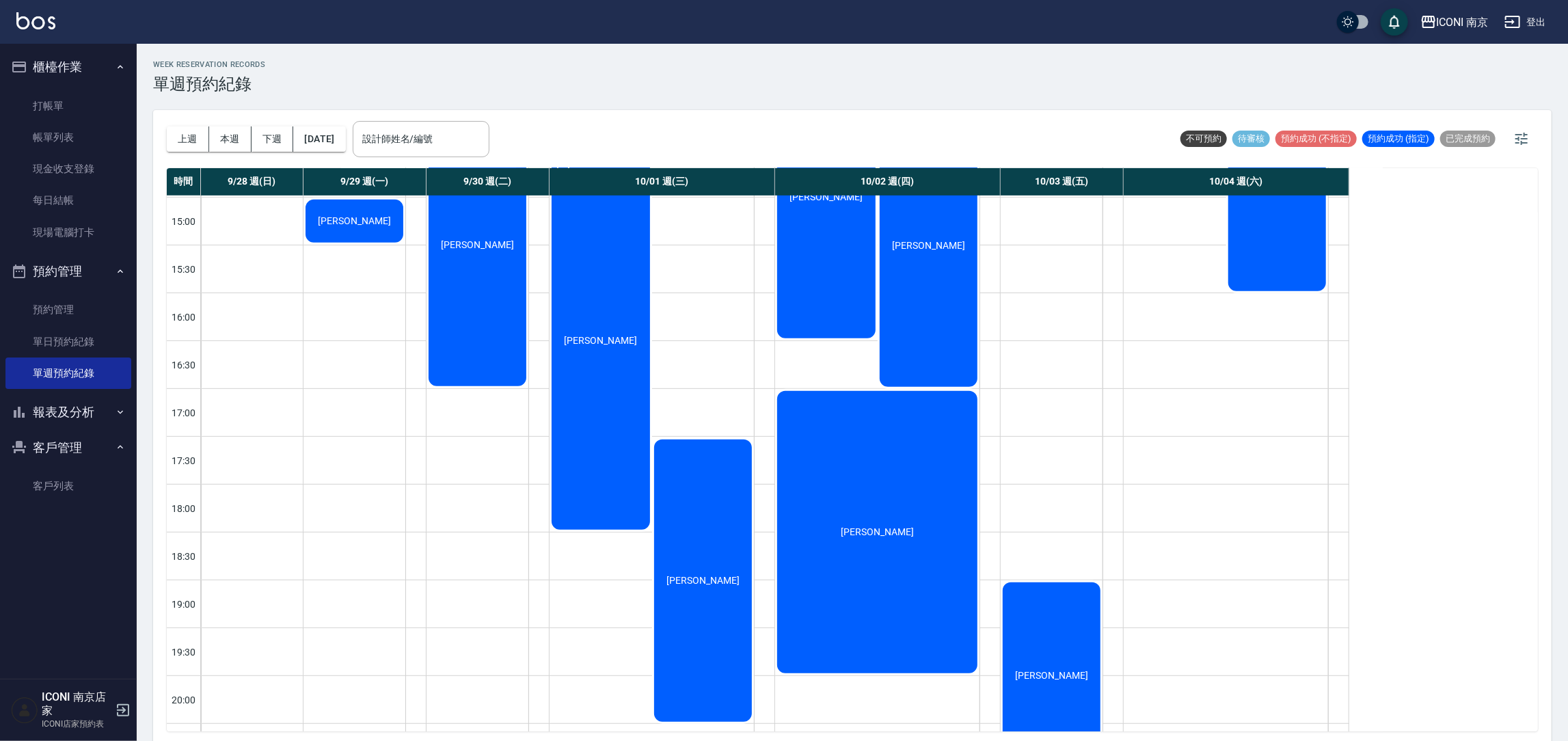
scroll to position [512, 0]
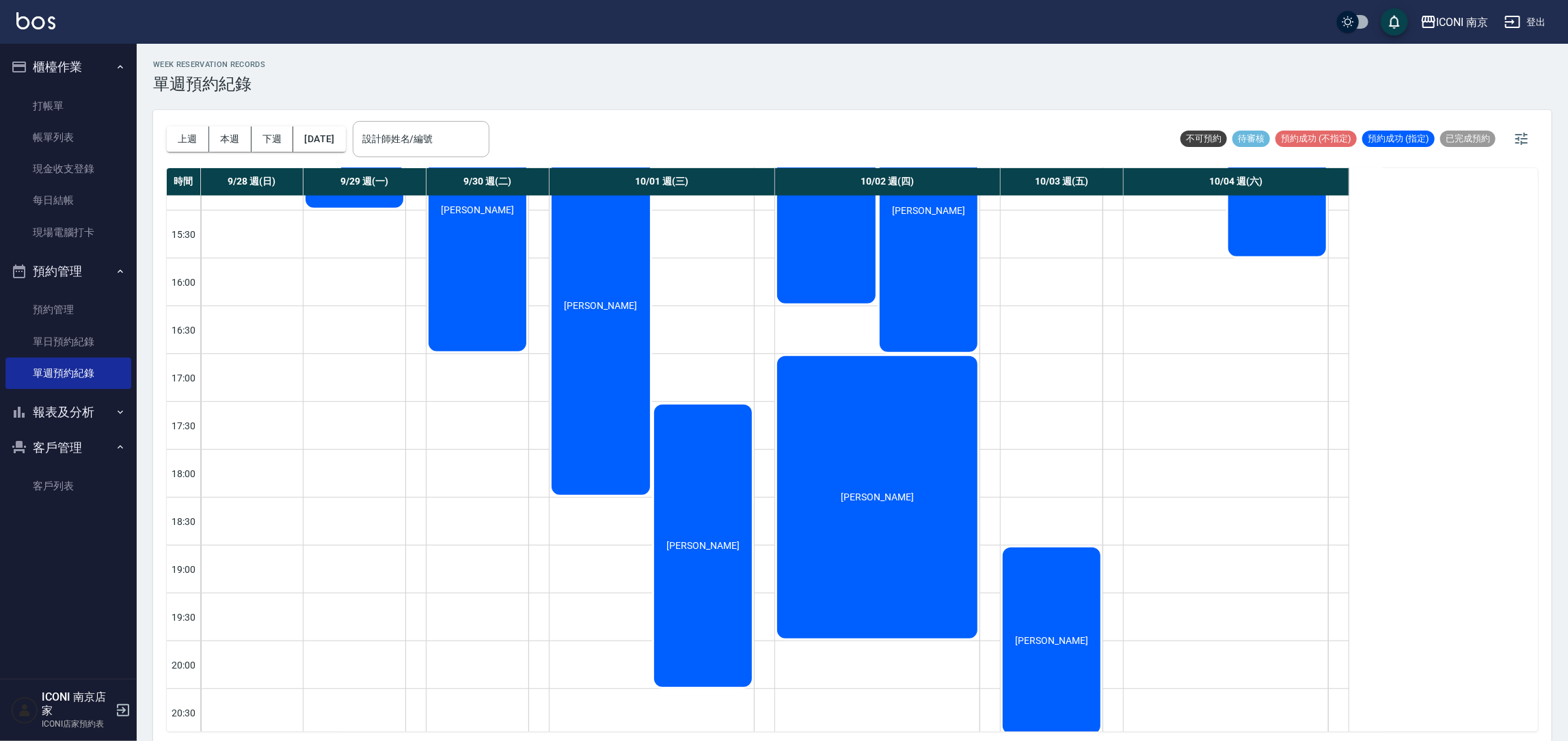
click at [1278, 427] on div "[PERSON_NAME] [PERSON_NAME]" at bounding box center [1226, 233] width 205 height 1100
click at [1343, 416] on div at bounding box center [1338, 425] width 20 height 47
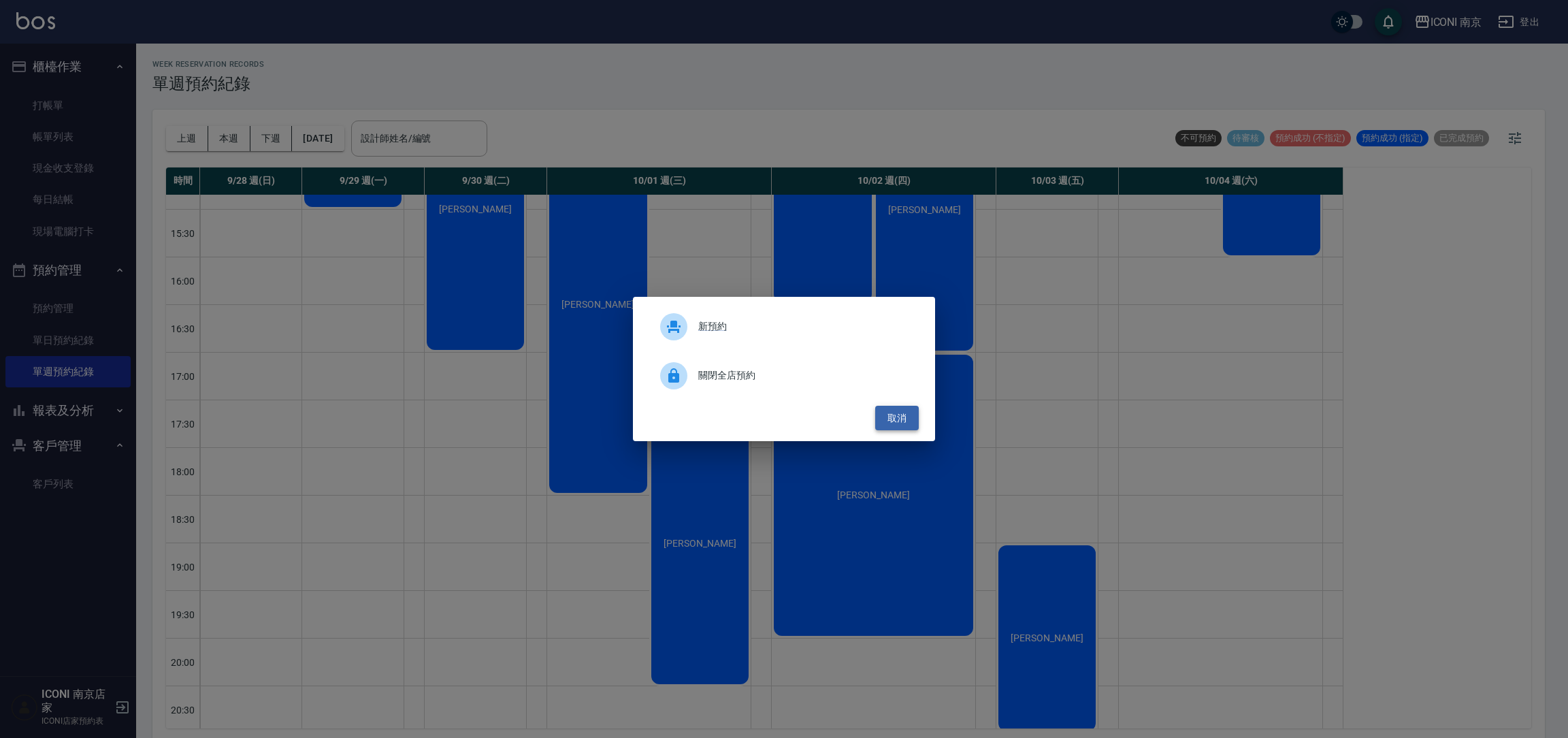
click at [884, 422] on button "取消" at bounding box center [897, 418] width 43 height 25
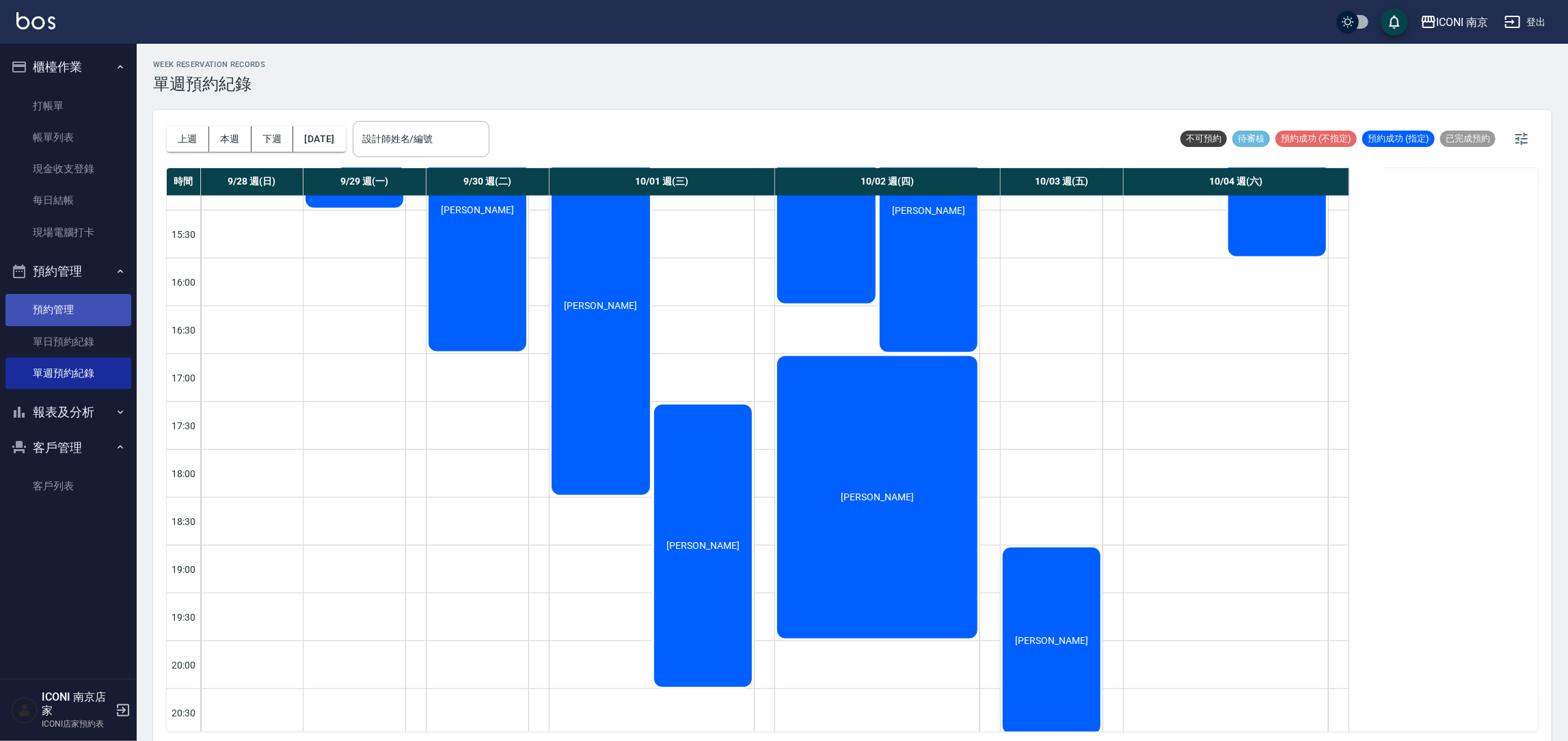
click at [26, 324] on link "預約管理" at bounding box center [68, 310] width 125 height 32
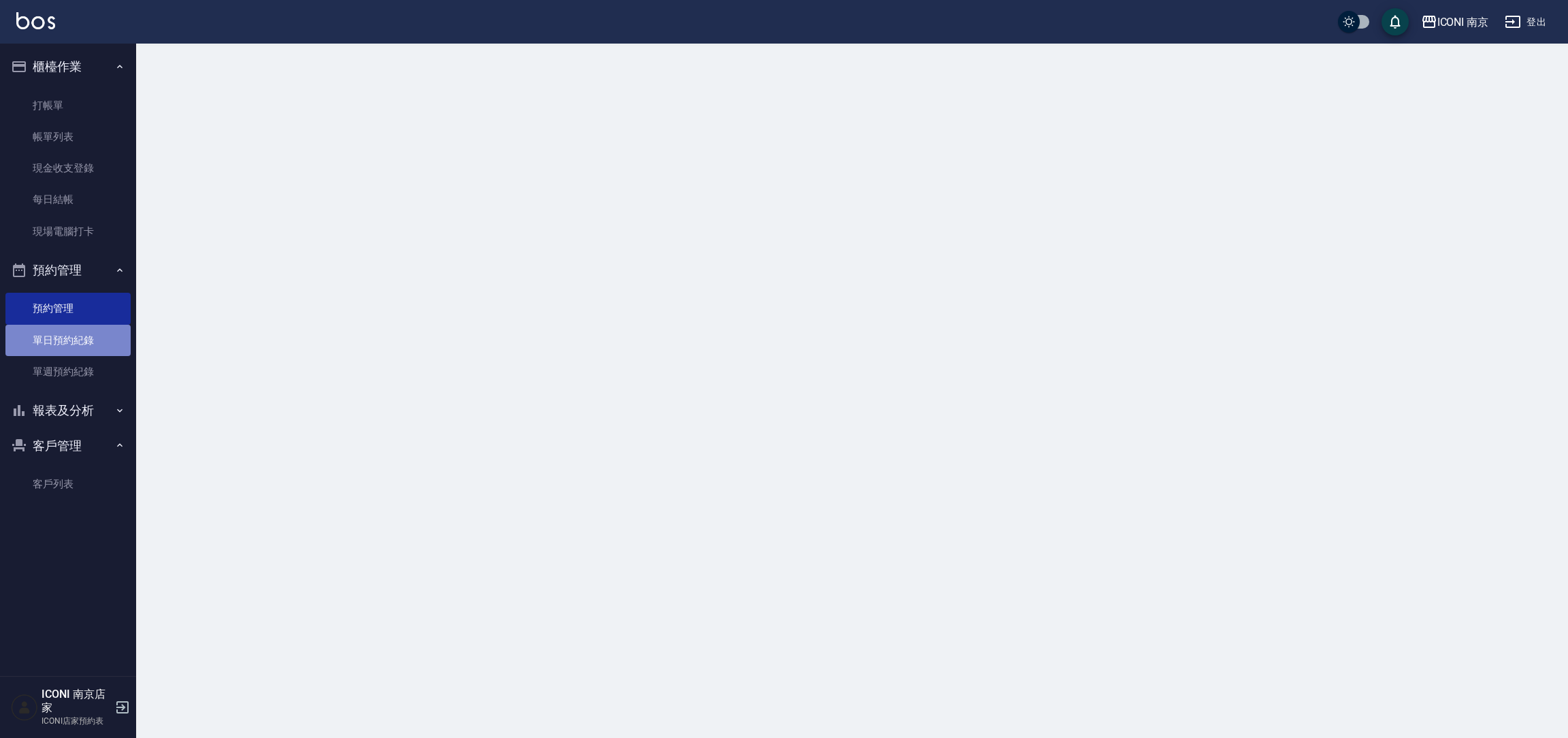
click at [46, 332] on link "單日預約紀錄" at bounding box center [68, 340] width 125 height 32
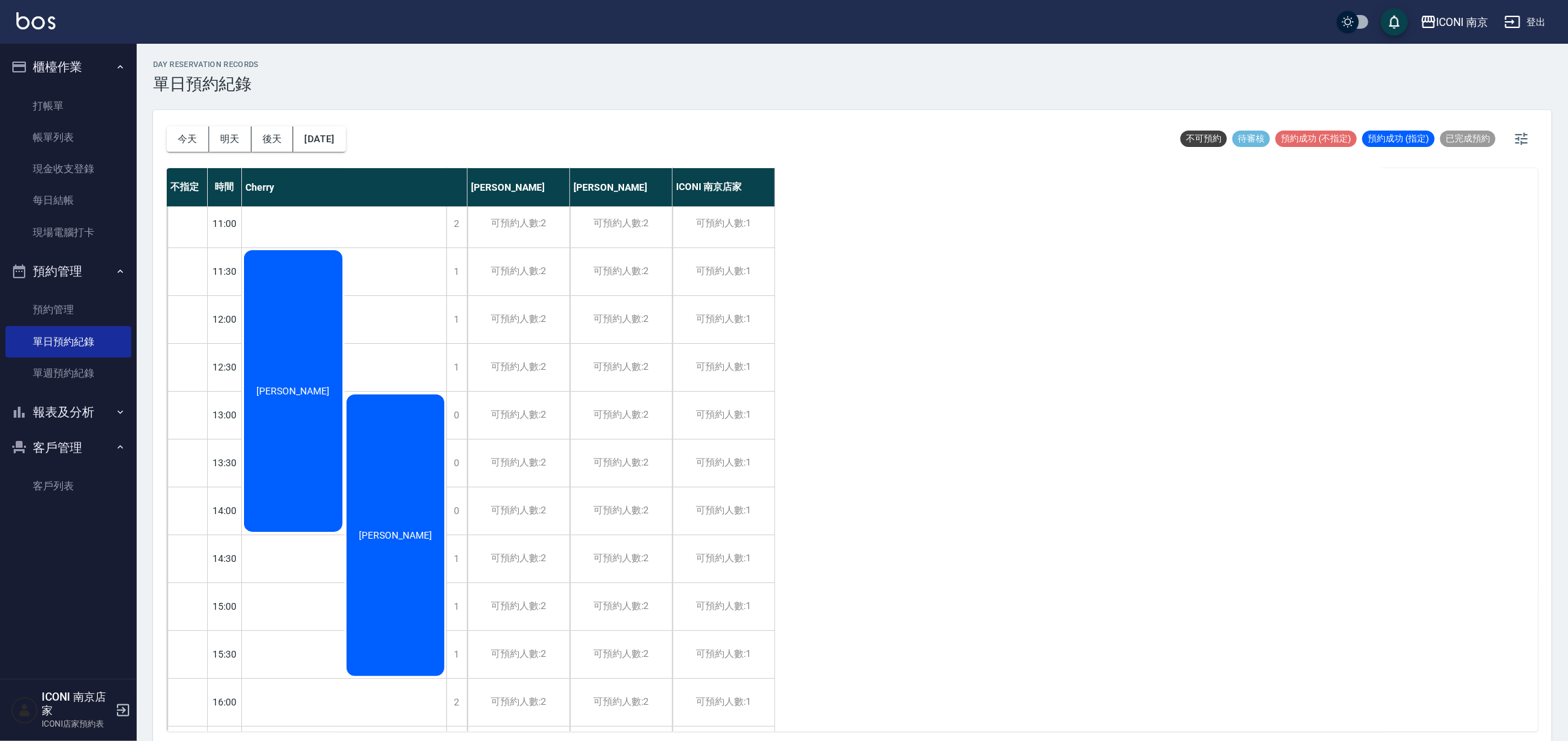
scroll to position [410, 0]
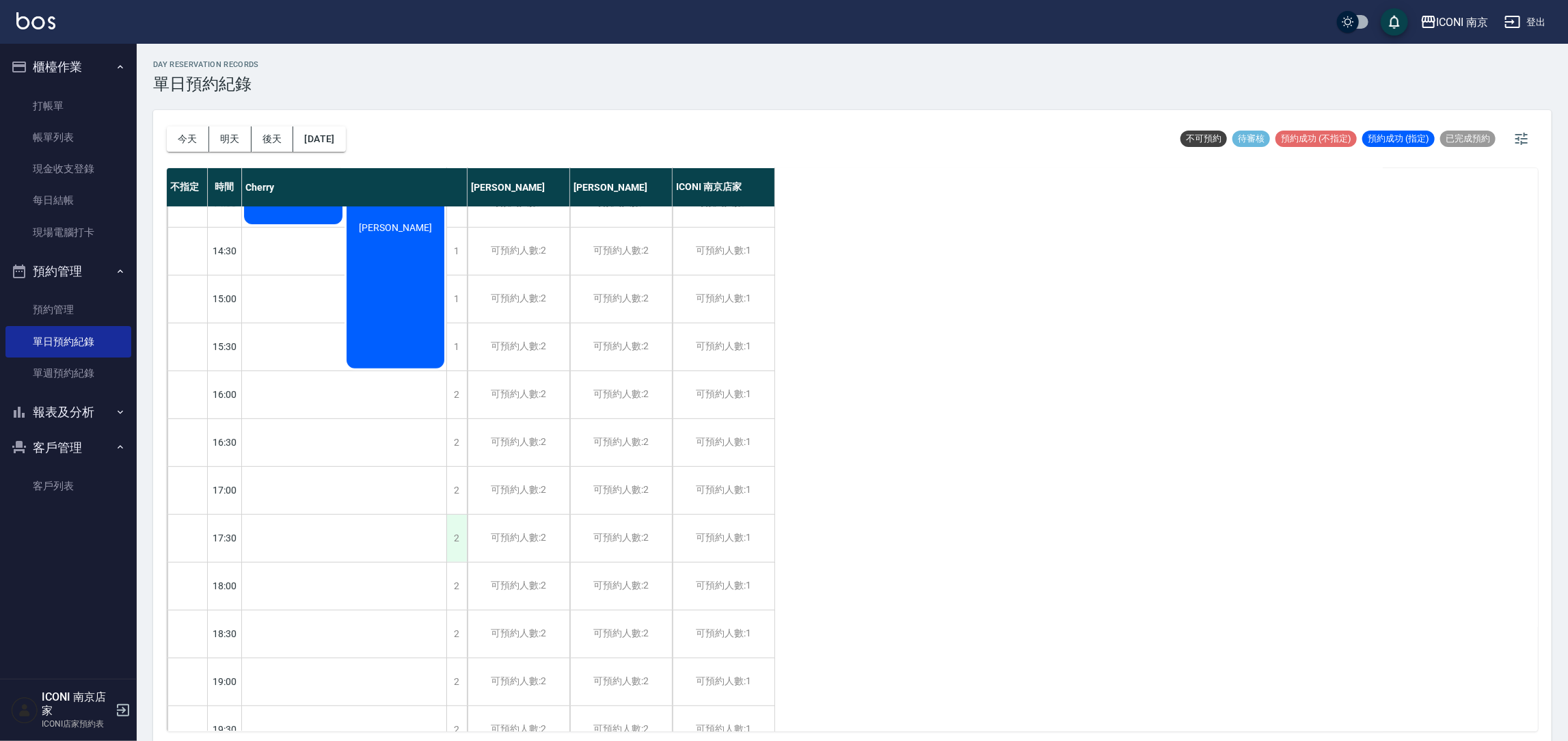
click at [455, 529] on div "2" at bounding box center [456, 538] width 20 height 47
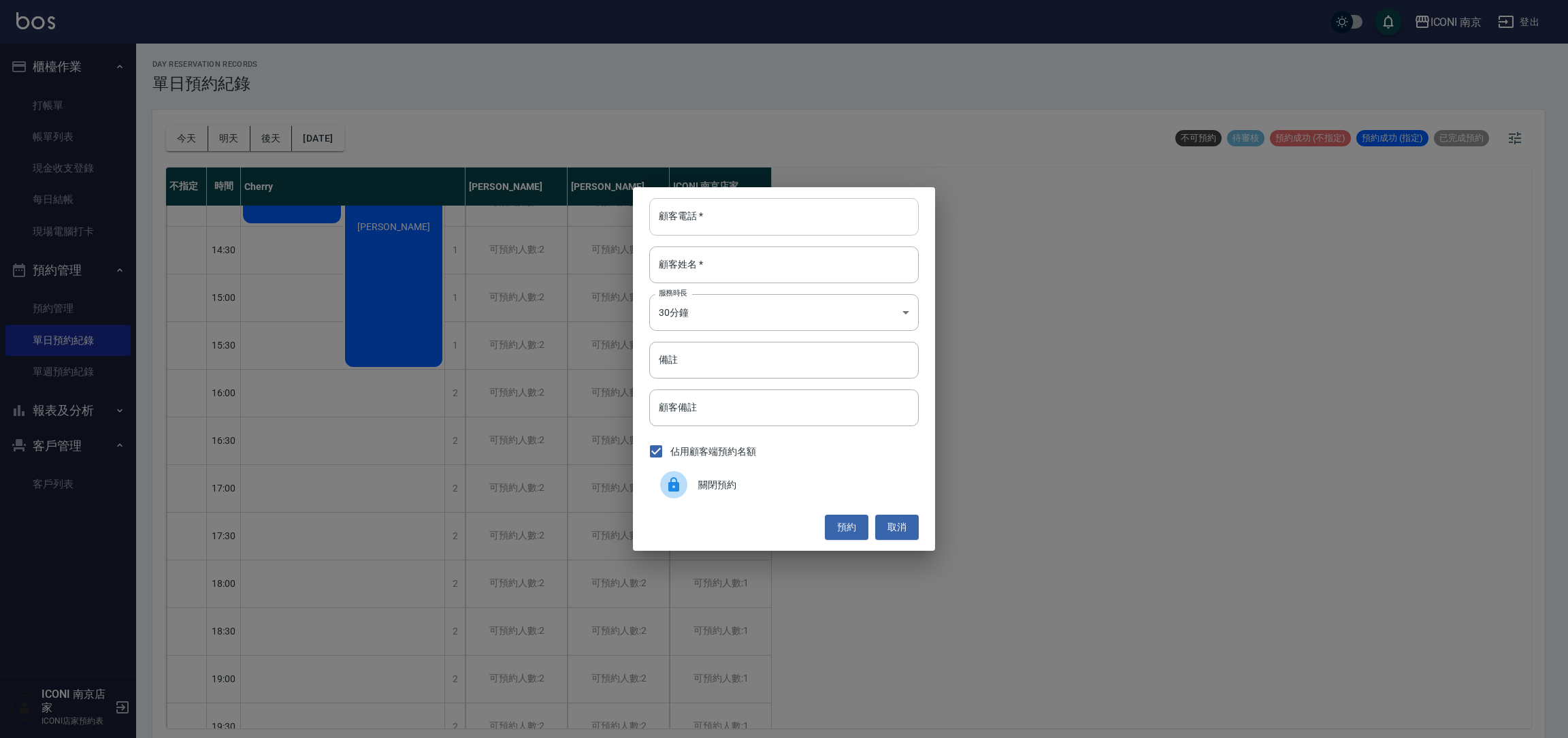
click at [737, 206] on input "顧客電話   *" at bounding box center [784, 217] width 270 height 37
type input "0960746061"
click at [755, 283] on div "顧客電話   * [PHONE_NUMBER] 顧客電話   * 顧客姓名   * 顧客姓名   * 服務時長 30分鐘 1 服務時長 備註 備註 顧客備註 …" at bounding box center [784, 369] width 302 height 362
click at [757, 266] on input "顧客姓名   *" at bounding box center [784, 265] width 270 height 37
type input "劉"
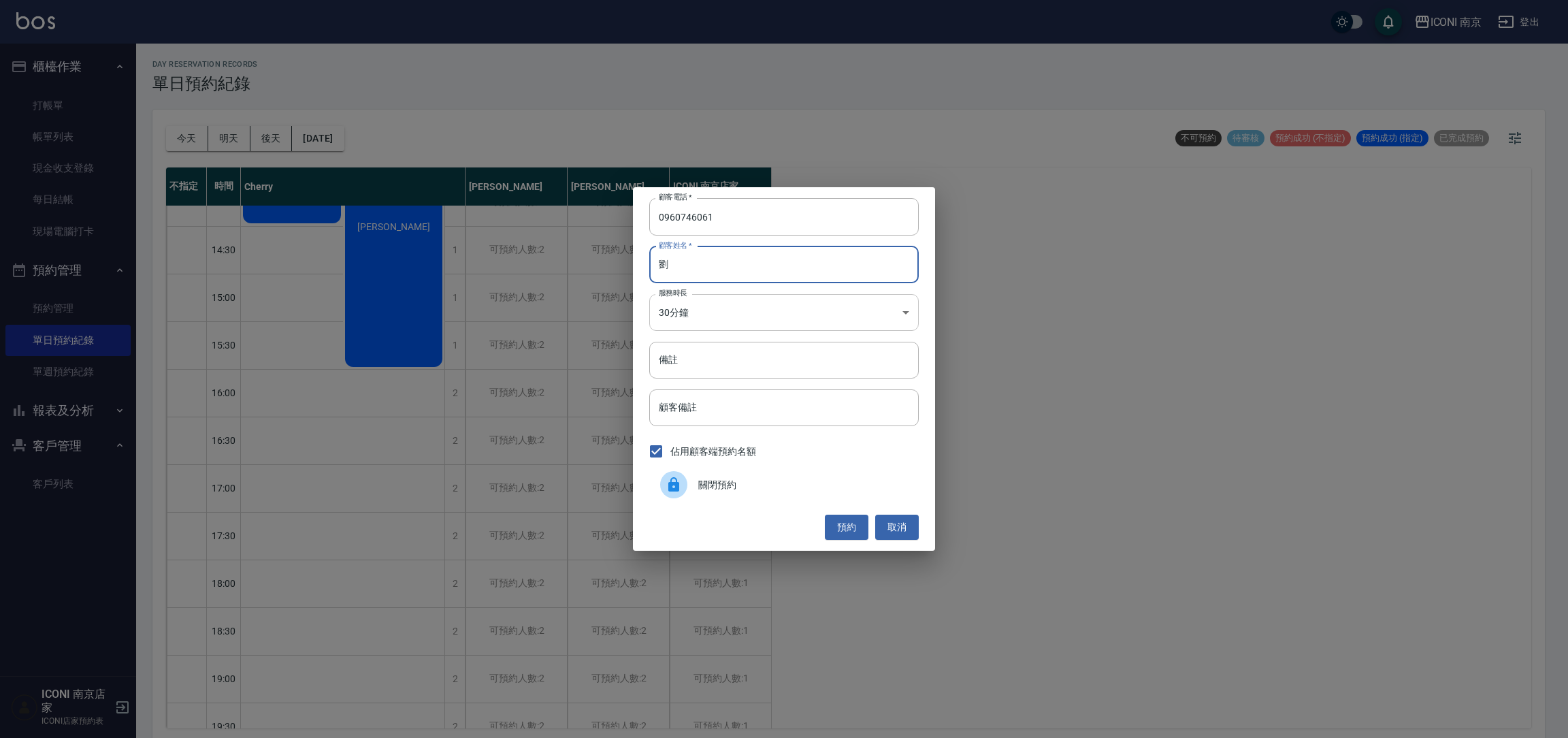
click at [760, 315] on body "ICONI 南京 登出 櫃檯作業 打帳單 帳單列表 現金收支登錄 每日結帳 現場電腦打卡 預約管理 預約管理 單日預約紀錄 單週預約紀錄 報表及分析 報表目錄…" at bounding box center [784, 371] width 1568 height 742
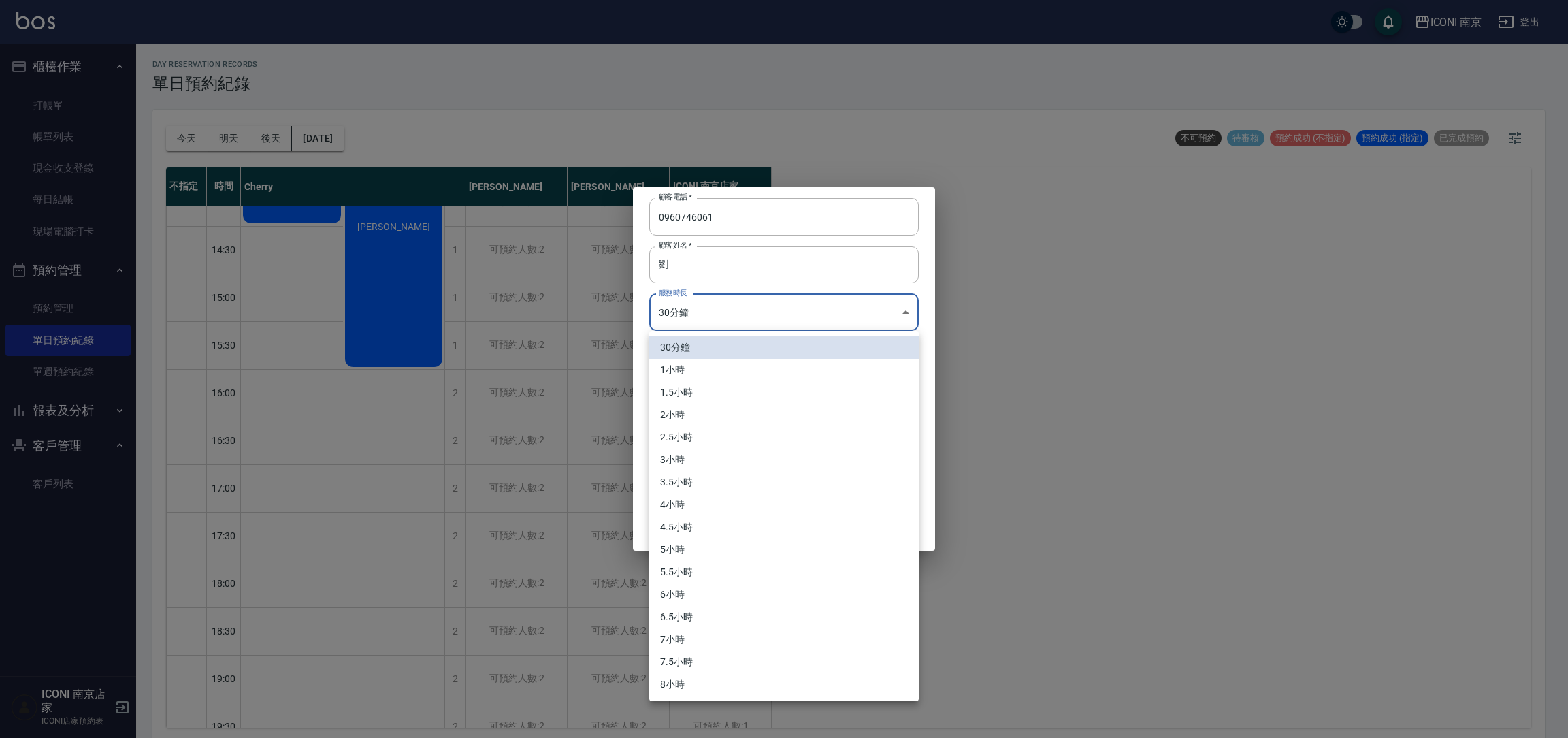
click at [691, 463] on li "3小時" at bounding box center [784, 460] width 270 height 22
type input "6"
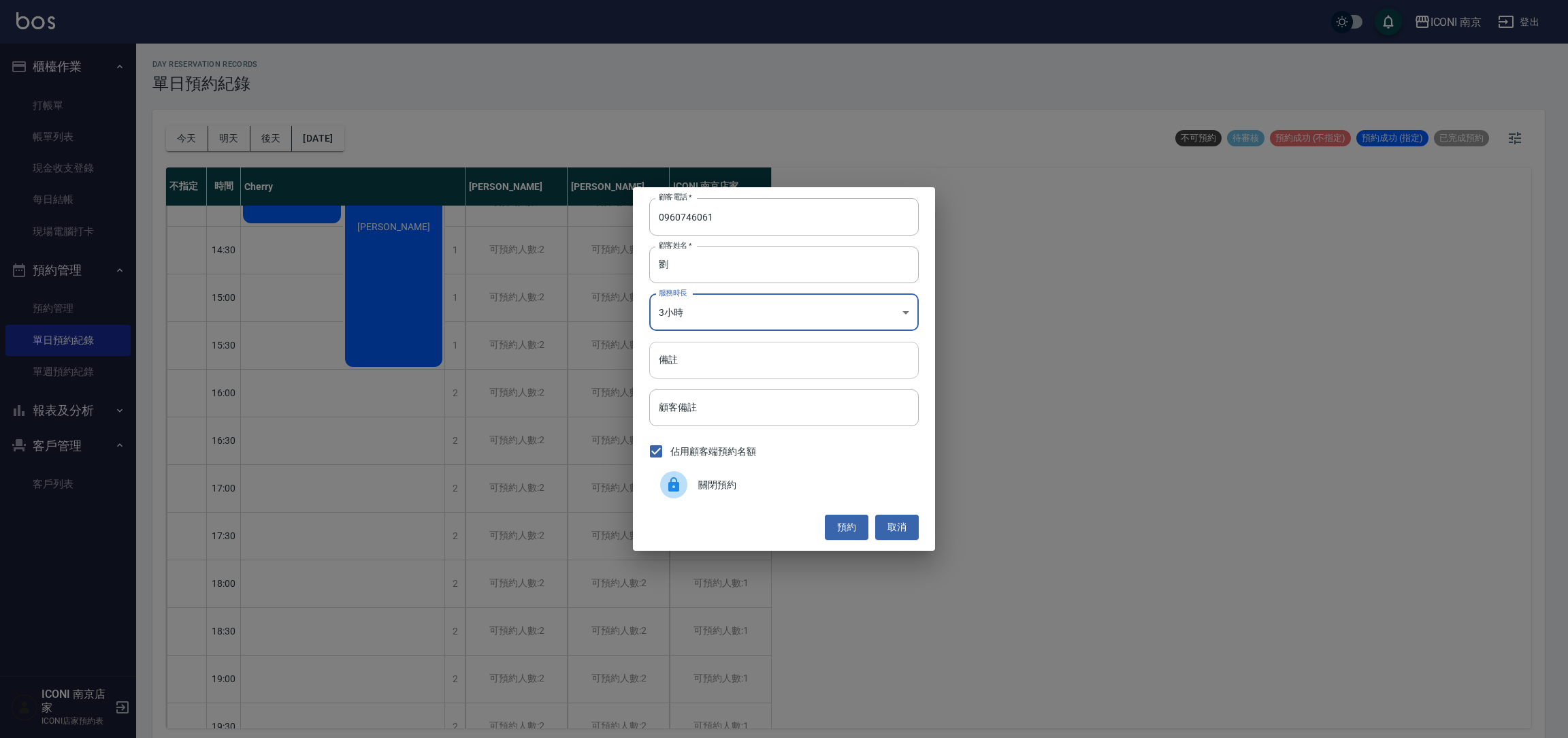
click at [723, 368] on input "備註" at bounding box center [784, 360] width 270 height 37
type input "縮毛1299"
click at [856, 519] on button "預約" at bounding box center [846, 527] width 43 height 25
